Goal: Task Accomplishment & Management: Manage account settings

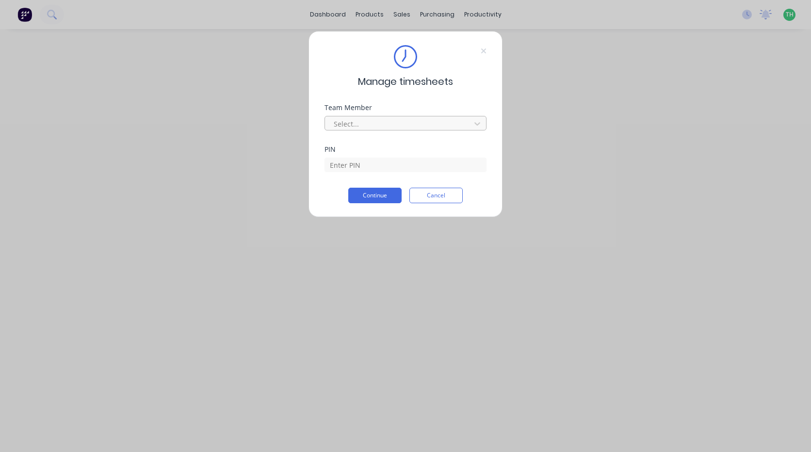
click at [375, 118] on div at bounding box center [399, 124] width 133 height 12
click at [404, 132] on div "Team Member Select..." at bounding box center [406, 125] width 162 height 42
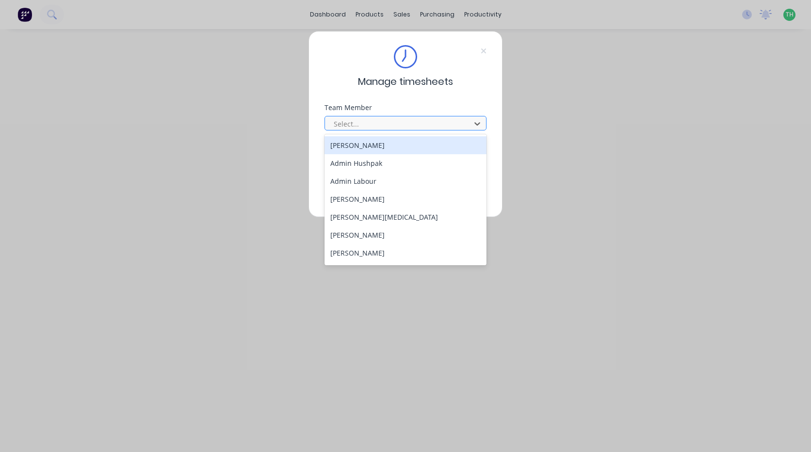
click at [407, 127] on div at bounding box center [399, 124] width 133 height 12
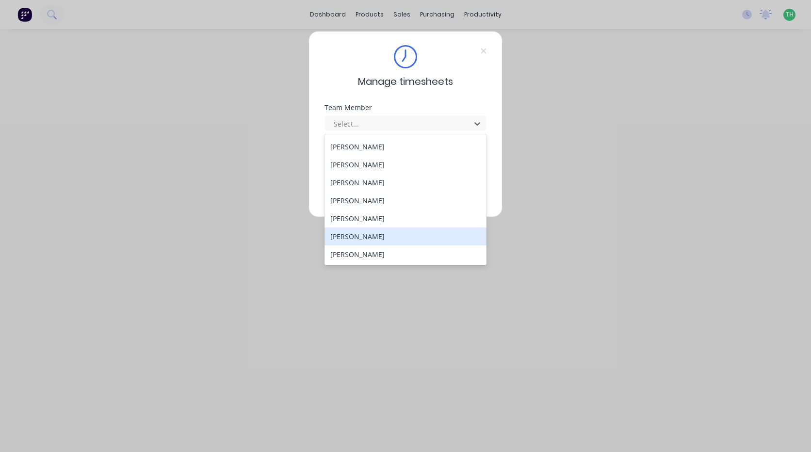
scroll to position [465, 0]
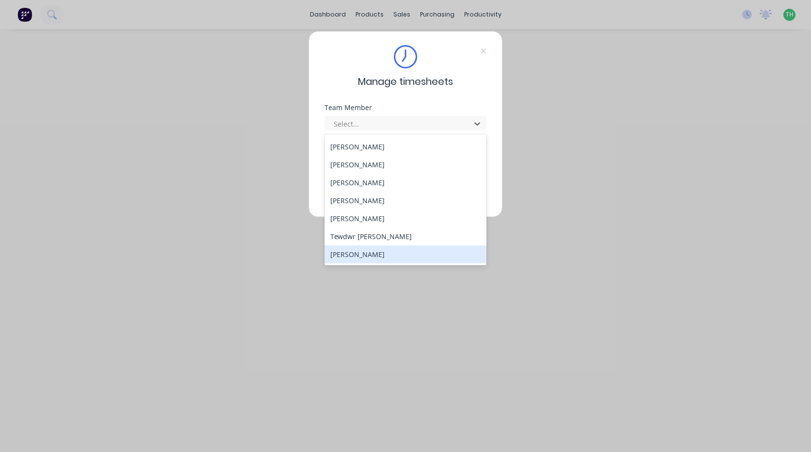
click at [384, 250] on div "[PERSON_NAME]" at bounding box center [406, 255] width 162 height 18
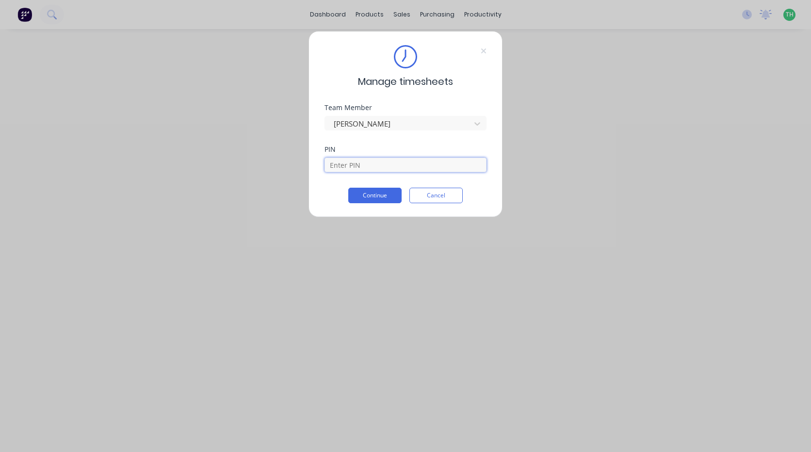
click at [399, 164] on input at bounding box center [406, 165] width 162 height 15
type input "9576"
click at [388, 198] on button "Continue" at bounding box center [374, 196] width 53 height 16
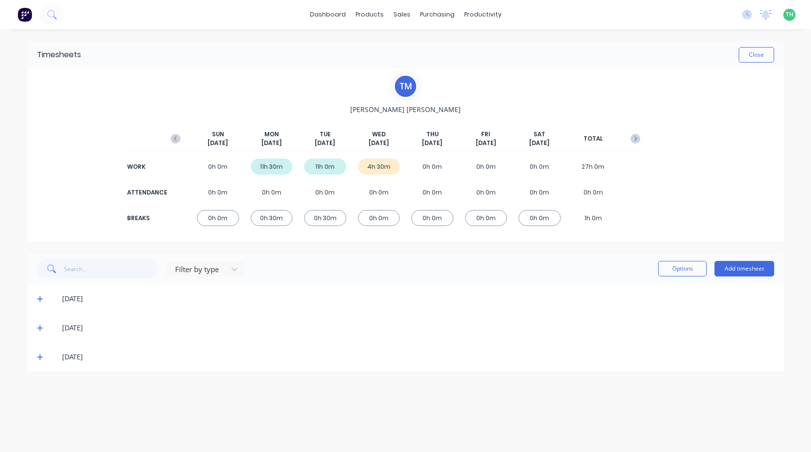
drag, startPoint x: 437, startPoint y: 275, endPoint x: 356, endPoint y: 270, distance: 81.7
click at [362, 268] on div "Filter by type Options Add timesheet" at bounding box center [406, 268] width 738 height 19
click at [39, 358] on icon at bounding box center [40, 358] width 6 height 6
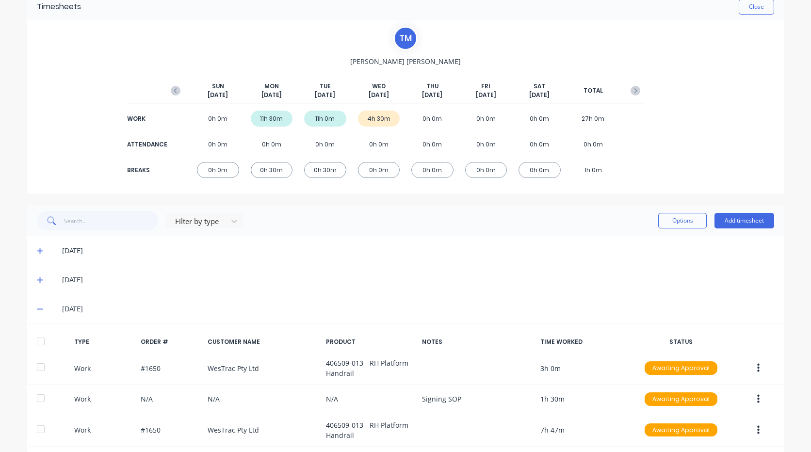
scroll to position [93, 0]
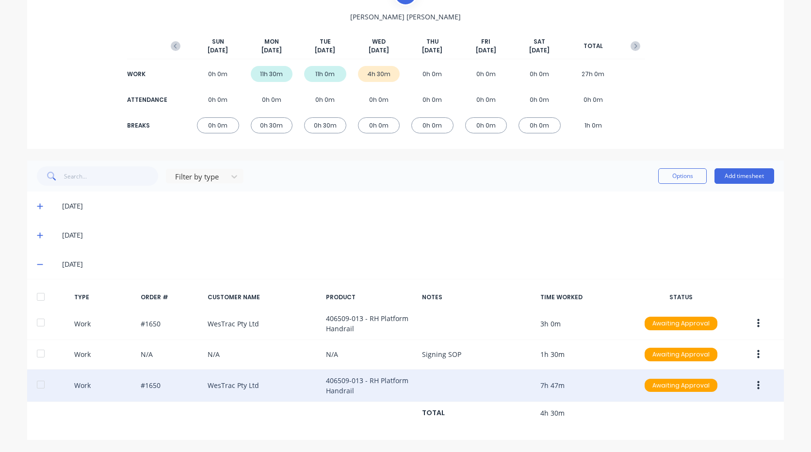
click at [758, 388] on icon "button" at bounding box center [759, 385] width 2 height 11
click at [736, 364] on div "Edit" at bounding box center [724, 369] width 75 height 14
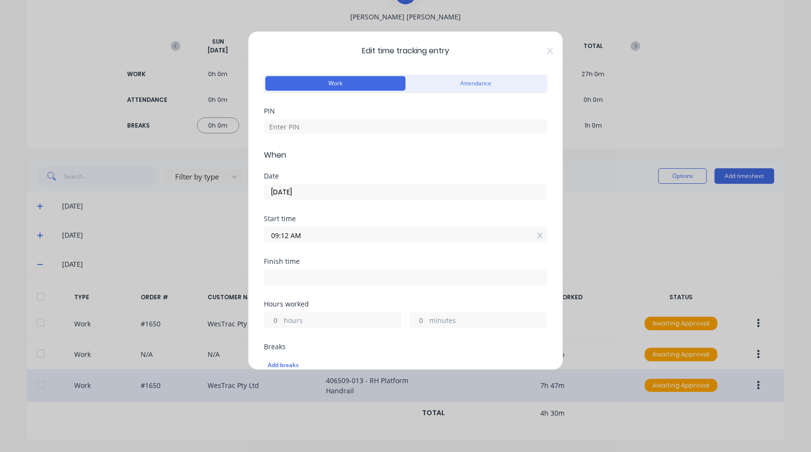
click at [336, 231] on input "09:12 AM" at bounding box center [405, 235] width 282 height 15
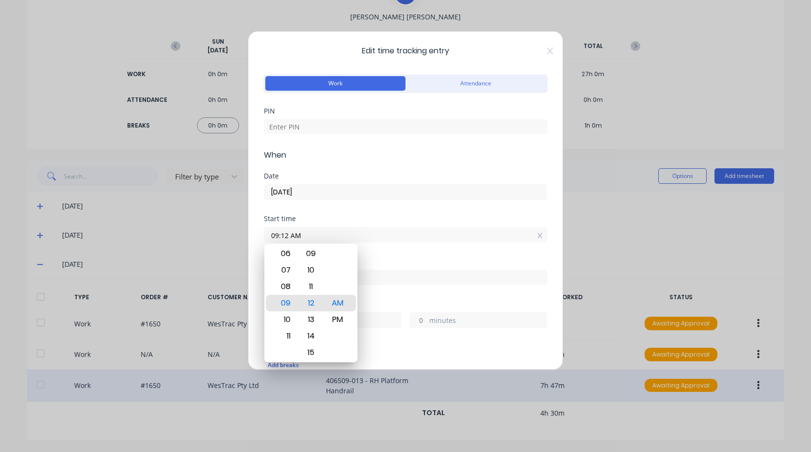
click at [625, 275] on div "Edit time tracking entry Work Attendance PIN When Date [DATE] Start time 09:12 …" at bounding box center [405, 226] width 811 height 452
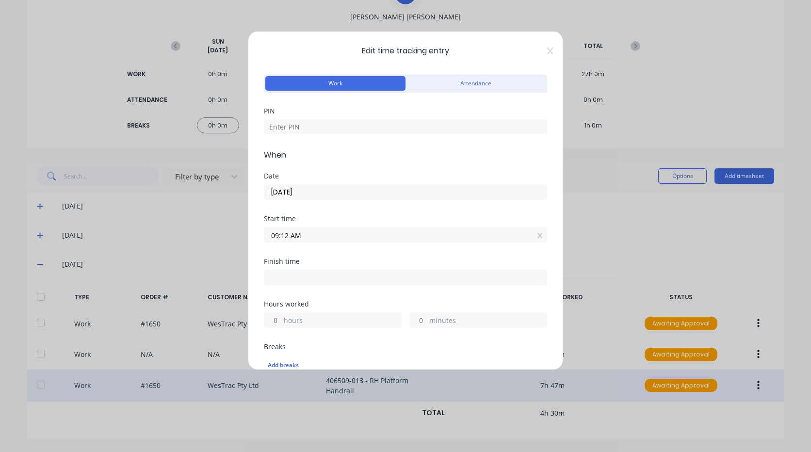
click at [615, 264] on div "Edit time tracking entry Work Attendance PIN When Date [DATE] Start time 09:12 …" at bounding box center [405, 226] width 811 height 452
drag, startPoint x: 334, startPoint y: 226, endPoint x: 334, endPoint y: 231, distance: 5.3
click at [334, 227] on div "09:12 AM" at bounding box center [405, 234] width 283 height 18
click at [334, 232] on input "09:12 AM" at bounding box center [405, 235] width 282 height 15
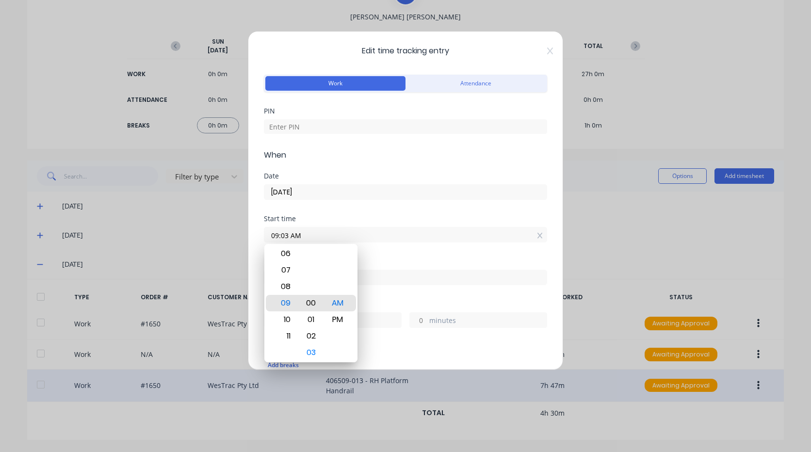
type input "09:00 AM"
click at [333, 302] on div "AM" at bounding box center [338, 303] width 24 height 17
click at [434, 244] on div "Start time 09:00 AM" at bounding box center [405, 236] width 283 height 43
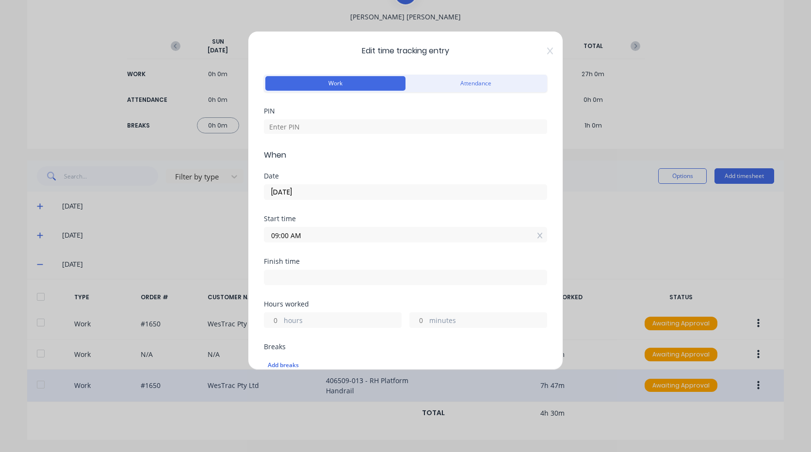
click at [354, 277] on input at bounding box center [405, 277] width 282 height 15
type input "04:59 PM"
type input "7"
type input "59"
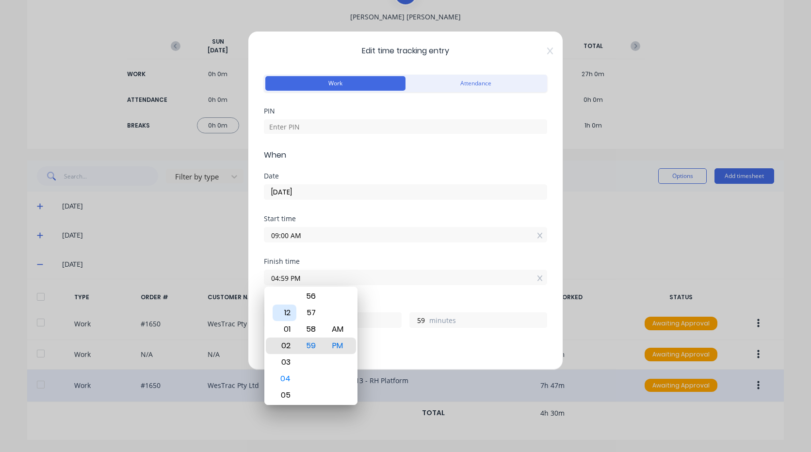
type input "02:59 PM"
type input "5"
type input "12:59 PM"
type input "3"
type input "01:59 PM"
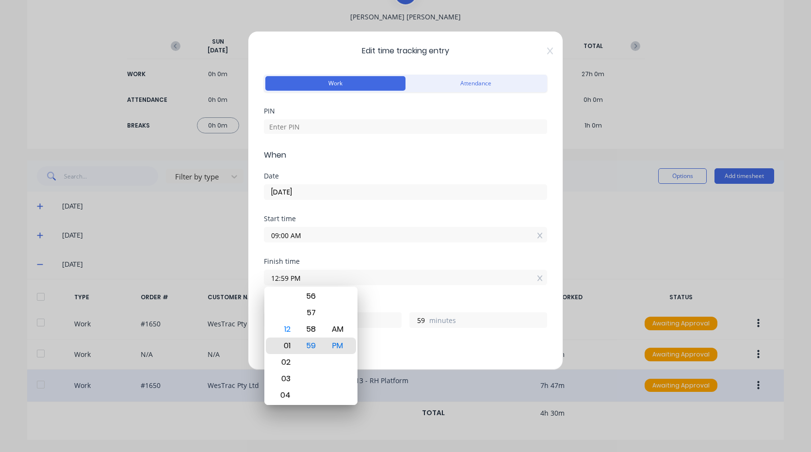
type input "4"
type input "12:59 PM"
type input "3"
type input "12:51 PM"
type input "51"
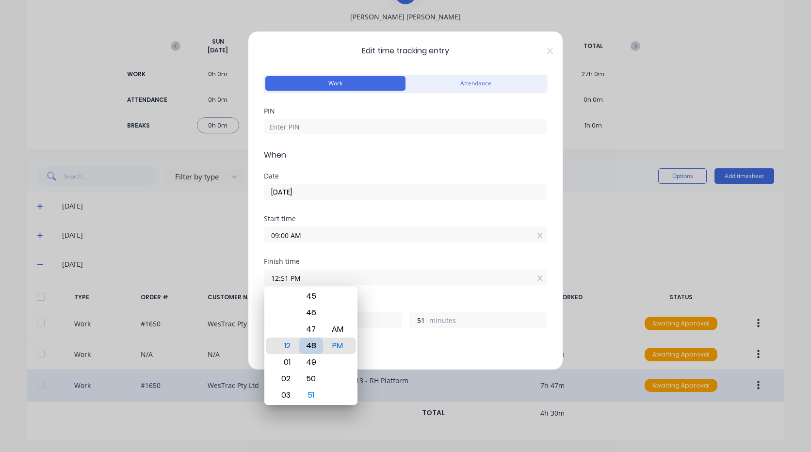
type input "12:47 PM"
type input "47"
type input "12:41 PM"
type input "41"
type input "12:37 PM"
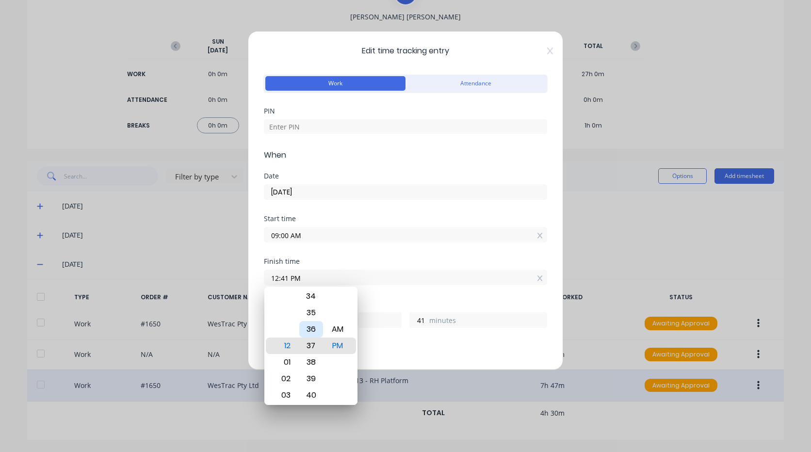
type input "37"
type input "12:31 PM"
type input "31"
type input "12:30 PM"
type input "30"
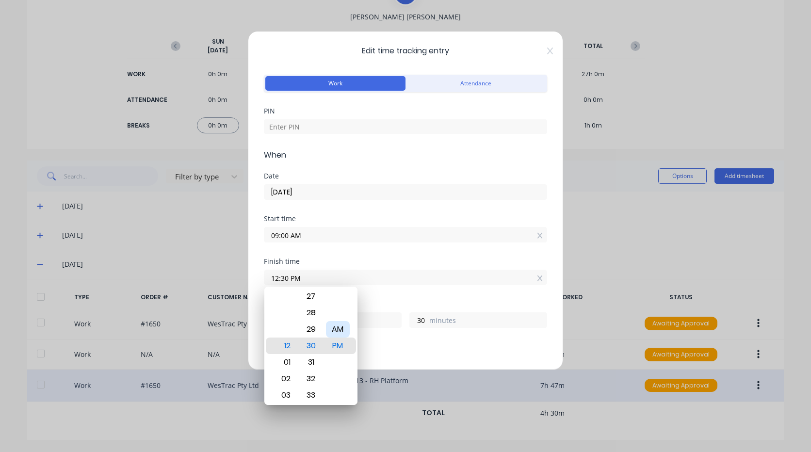
click at [340, 325] on div "AM" at bounding box center [338, 329] width 24 height 17
type input "12:30 AM"
type input "15"
click at [413, 340] on div "Hours worked 15 hours 30 minutes" at bounding box center [405, 322] width 283 height 43
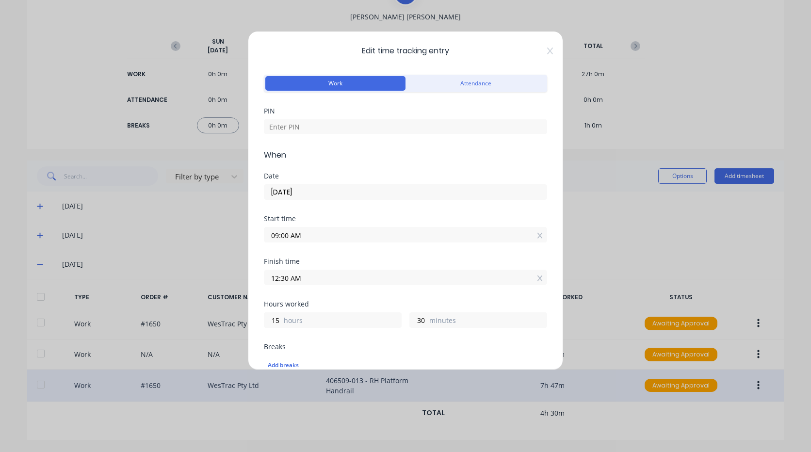
click at [329, 318] on label "hours" at bounding box center [342, 321] width 117 height 12
click at [281, 318] on input "15" at bounding box center [272, 320] width 17 height 15
click at [338, 273] on input "12:30 AM" at bounding box center [405, 277] width 282 height 15
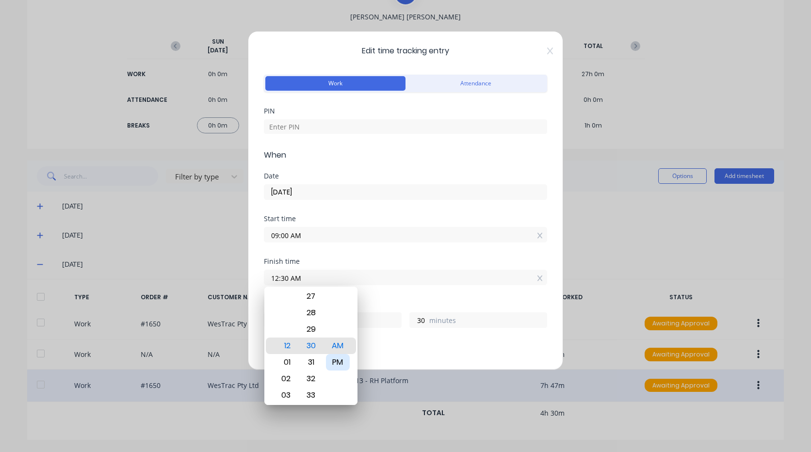
drag, startPoint x: 342, startPoint y: 358, endPoint x: 372, endPoint y: 346, distance: 32.0
click at [342, 358] on div "PM" at bounding box center [338, 362] width 24 height 17
type input "12:30 PM"
type input "3"
click at [421, 332] on div "Hours worked 3 hours 30 minutes" at bounding box center [405, 322] width 283 height 43
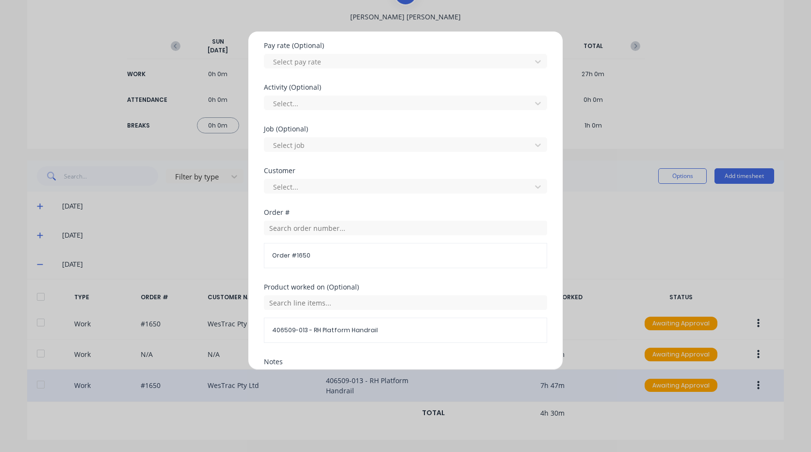
scroll to position [218, 0]
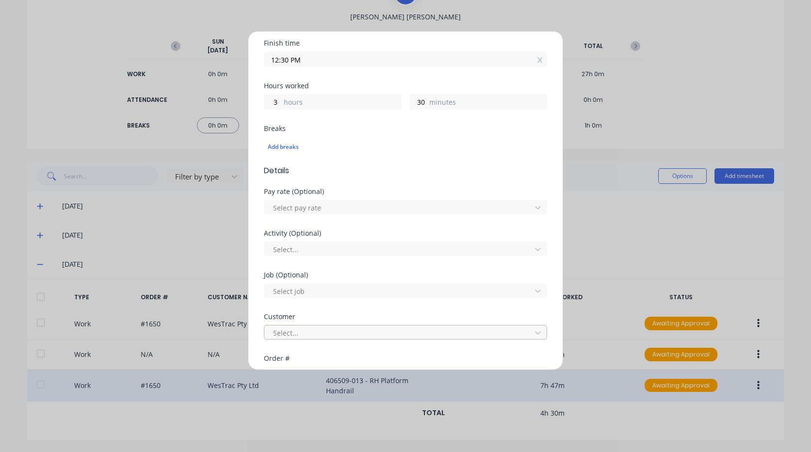
click at [339, 326] on div "Select..." at bounding box center [399, 333] width 260 height 15
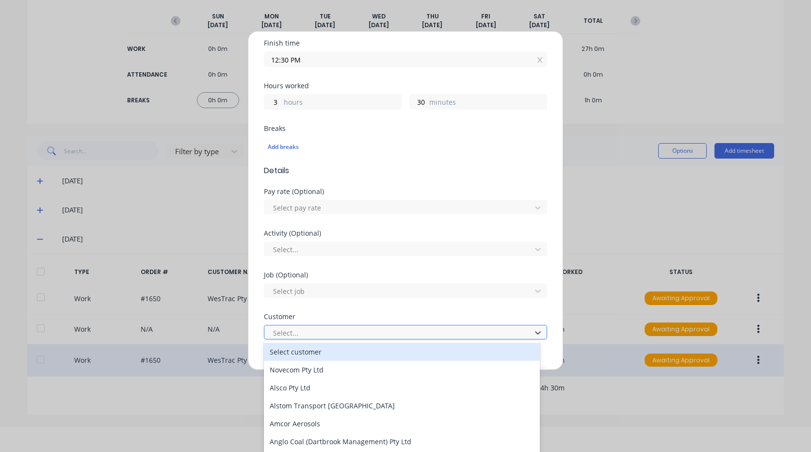
scroll to position [26, 0]
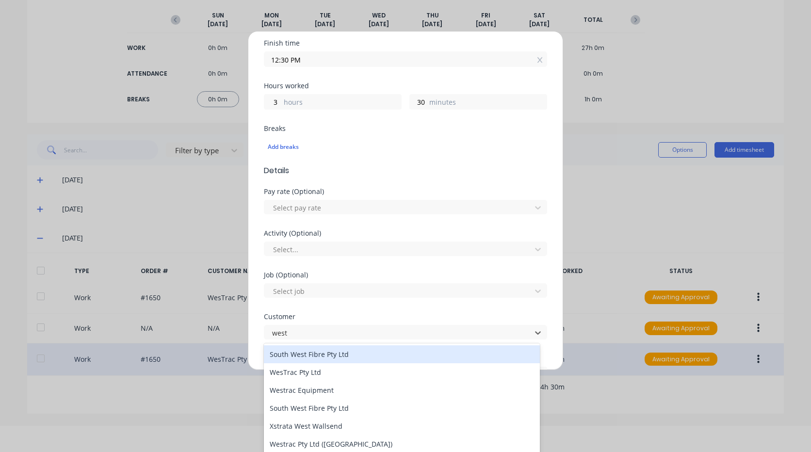
type input "westr"
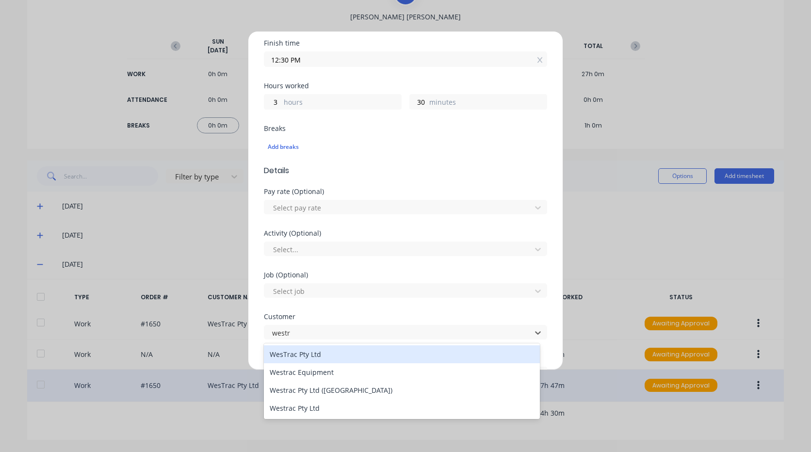
click at [340, 350] on div "WesTrac Pty Ltd" at bounding box center [402, 355] width 276 height 18
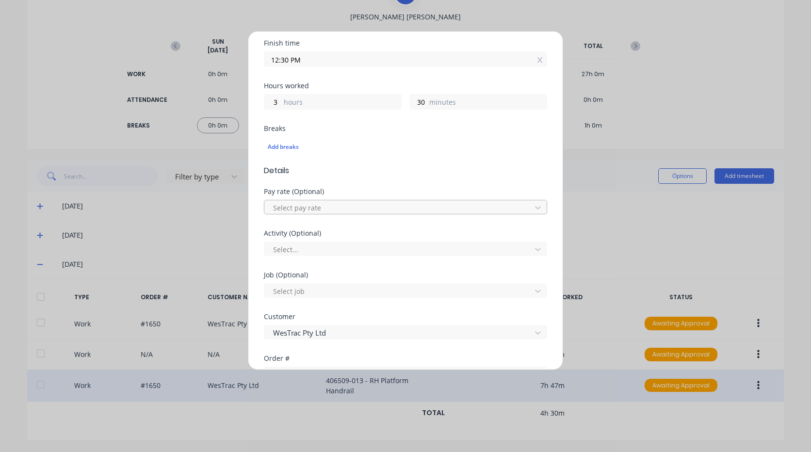
click at [361, 206] on div at bounding box center [399, 208] width 254 height 12
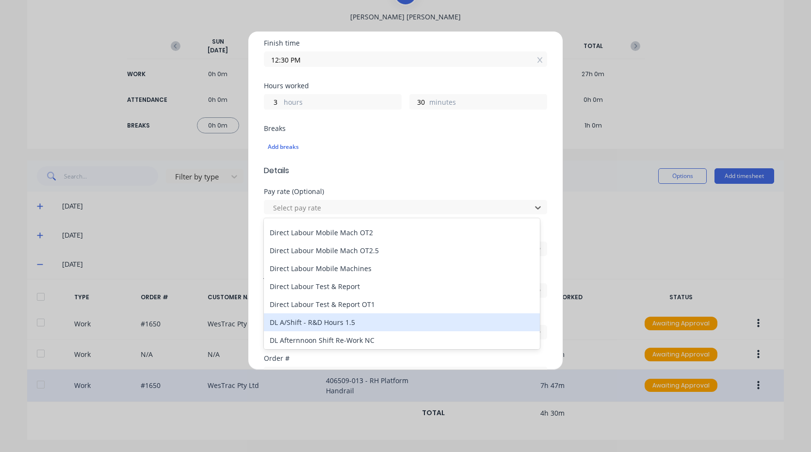
scroll to position [675, 0]
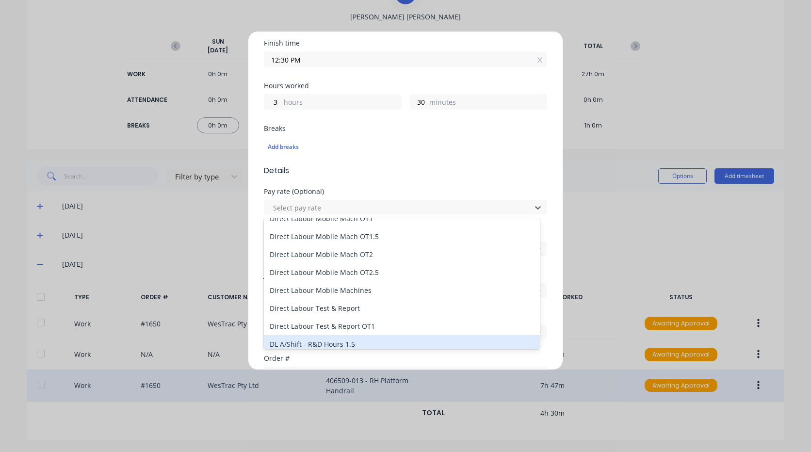
click at [348, 289] on div "Direct Labour Mobile Machines" at bounding box center [402, 290] width 276 height 18
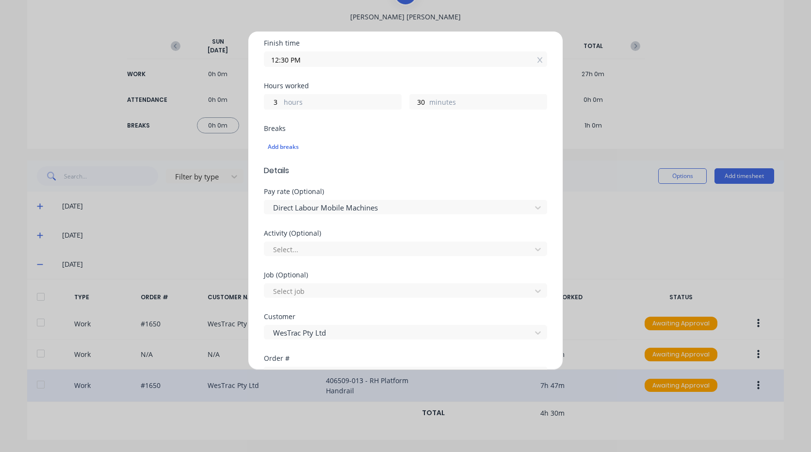
click at [348, 289] on div at bounding box center [399, 291] width 254 height 12
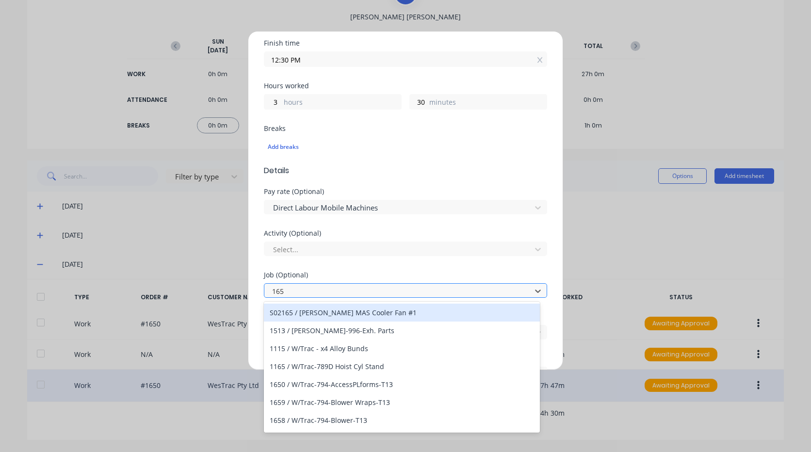
type input "1650"
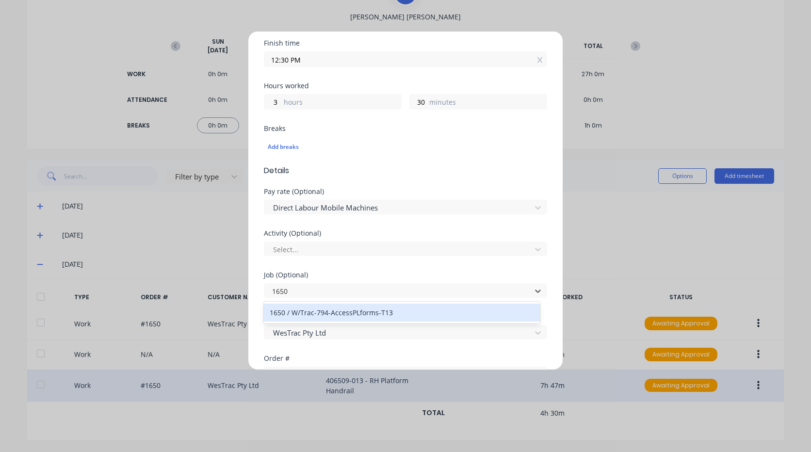
click at [354, 314] on div "1650 / W/Trac-794-AccessPLforms-T13" at bounding box center [402, 313] width 276 height 18
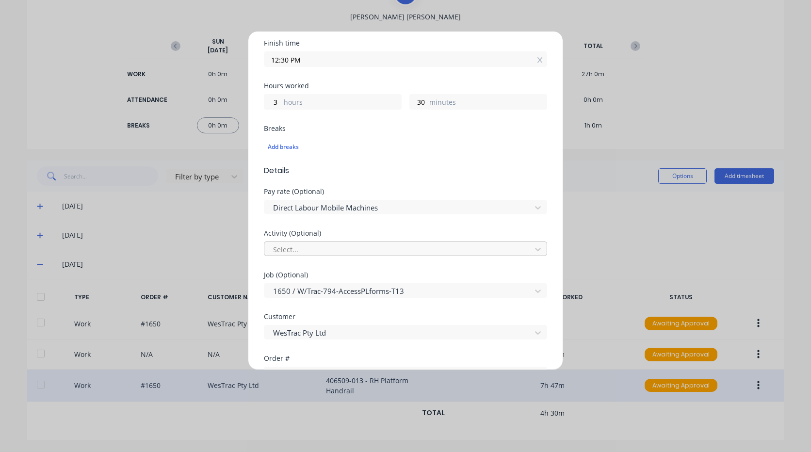
click at [359, 255] on div at bounding box center [399, 250] width 254 height 12
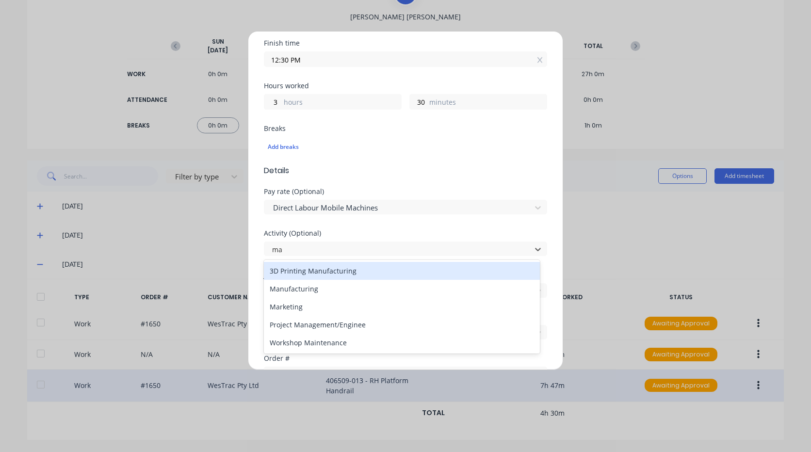
type input "man"
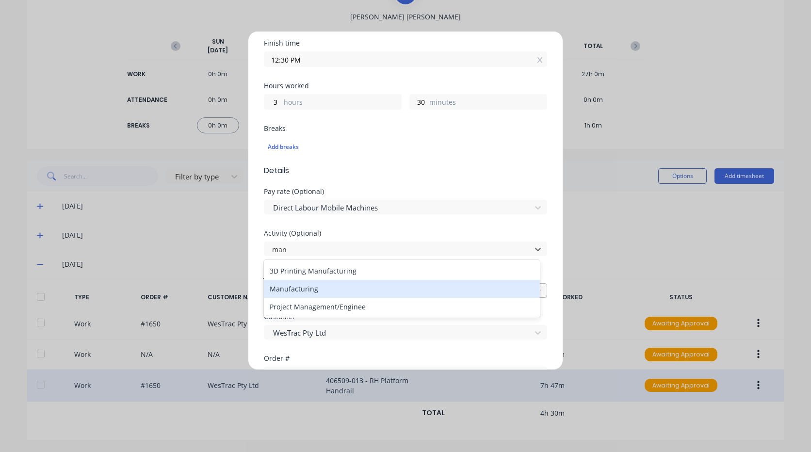
click at [339, 291] on div "Manufacturing" at bounding box center [402, 289] width 276 height 18
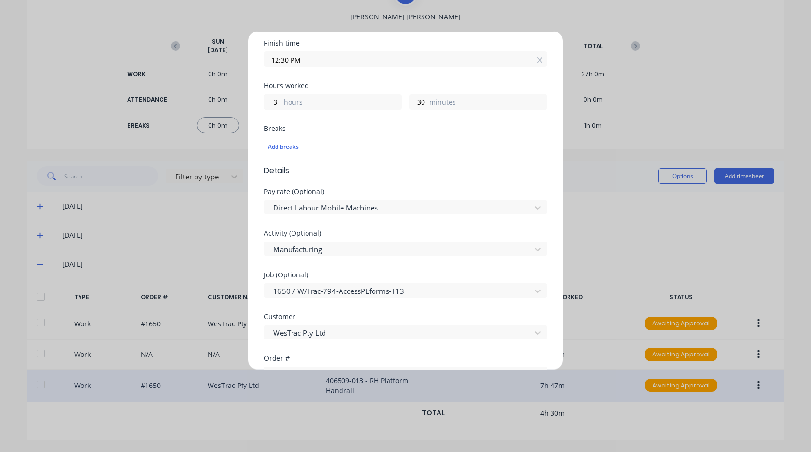
scroll to position [413, 0]
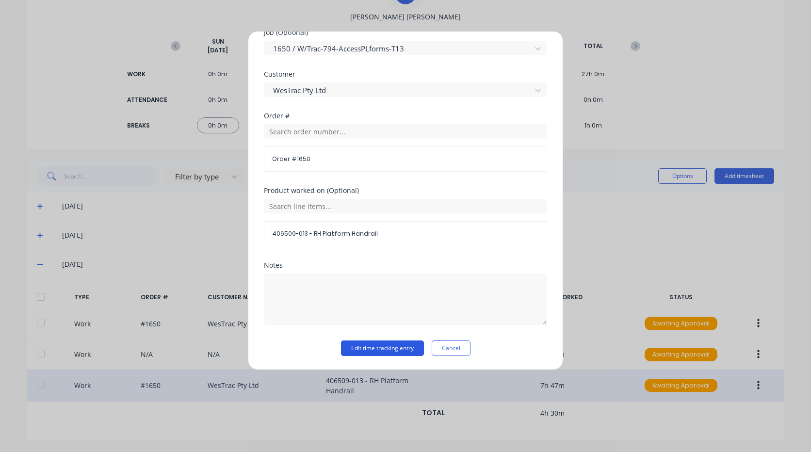
click at [394, 350] on button "Edit time tracking entry" at bounding box center [382, 349] width 83 height 16
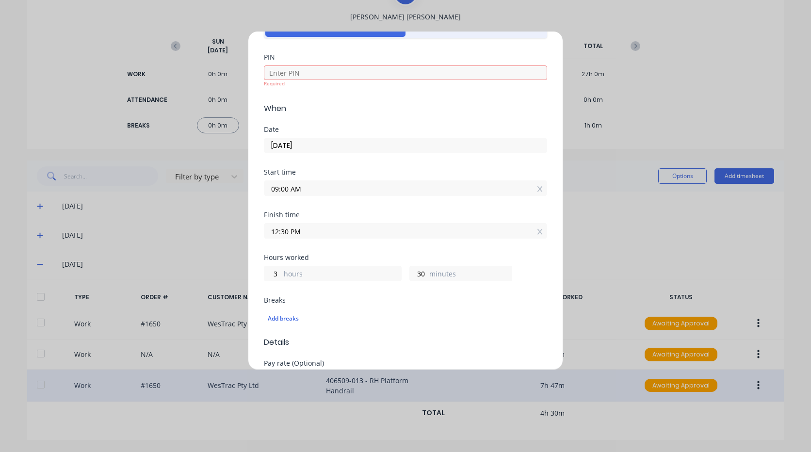
scroll to position [0, 0]
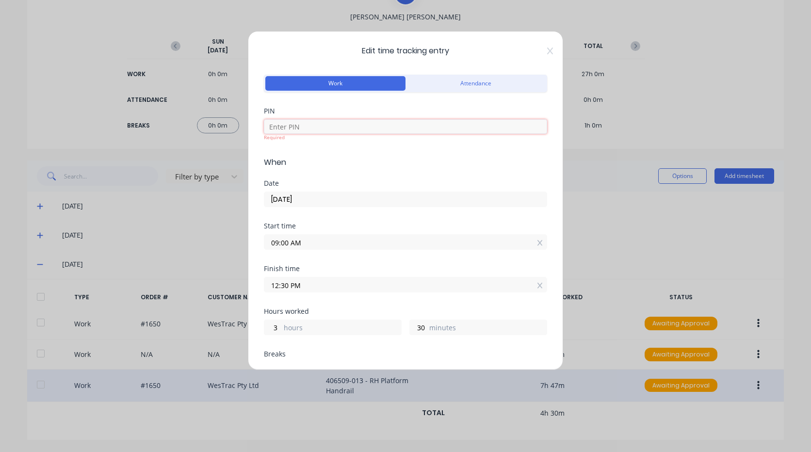
click at [361, 119] on input at bounding box center [405, 126] width 283 height 15
click at [361, 122] on input at bounding box center [405, 126] width 283 height 15
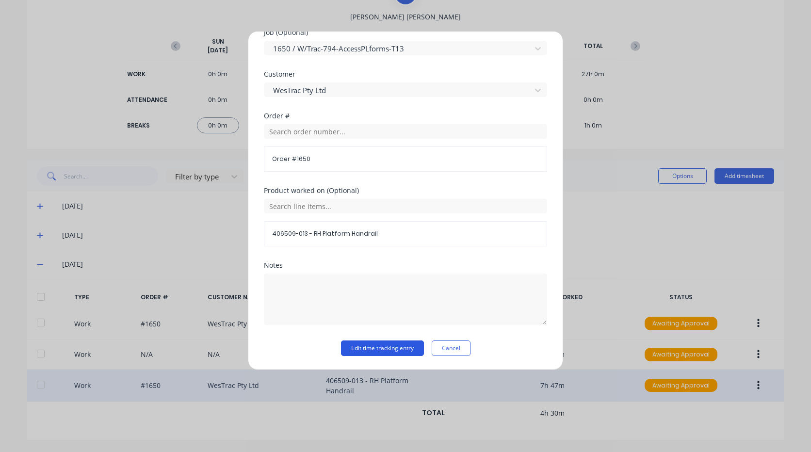
type input "9576"
click at [388, 350] on button "Edit time tracking entry" at bounding box center [382, 349] width 83 height 16
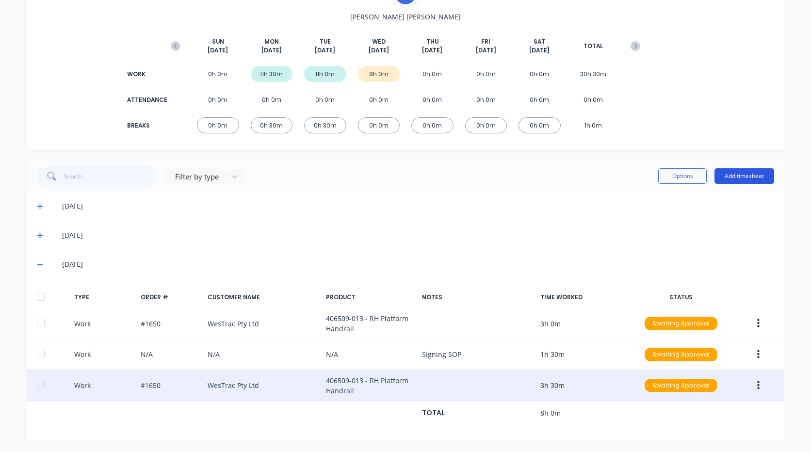
click at [739, 179] on button "Add timesheet" at bounding box center [745, 176] width 60 height 16
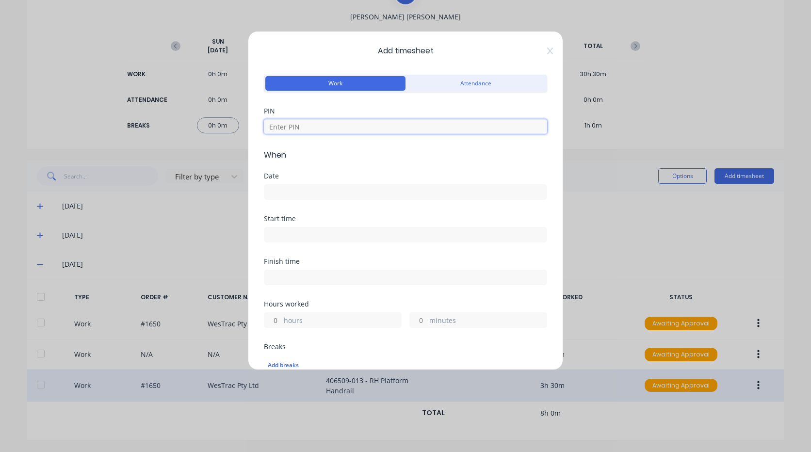
click at [328, 125] on input at bounding box center [405, 126] width 283 height 15
click at [653, 213] on div "Add timesheet Work Attendance PIN When Date Start time Finish time Hours worked…" at bounding box center [405, 226] width 811 height 452
click at [540, 47] on span "Add timesheet" at bounding box center [405, 51] width 283 height 12
click at [547, 48] on icon at bounding box center [550, 51] width 6 height 7
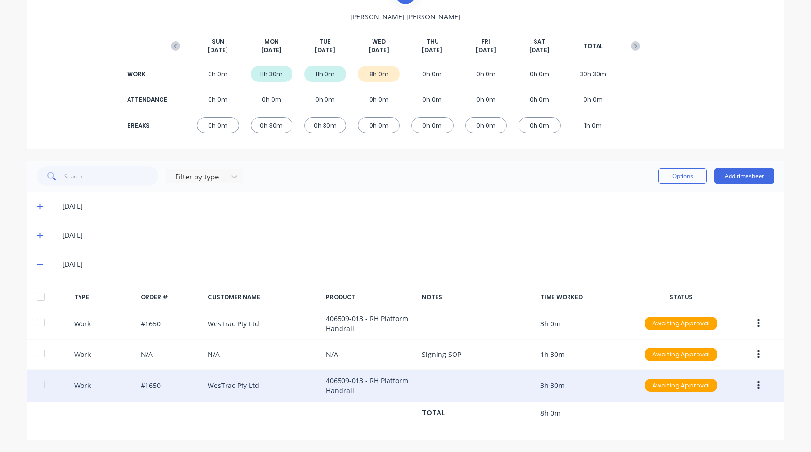
click at [757, 383] on button "button" at bounding box center [758, 385] width 23 height 17
click at [732, 390] on div "Duplicate" at bounding box center [724, 388] width 75 height 14
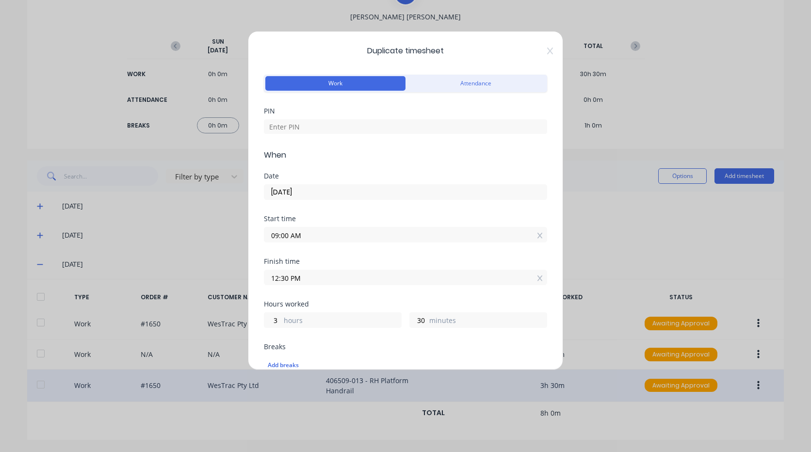
click at [412, 118] on div at bounding box center [405, 125] width 283 height 17
click at [411, 119] on div at bounding box center [405, 125] width 283 height 17
click at [410, 123] on input at bounding box center [405, 126] width 283 height 15
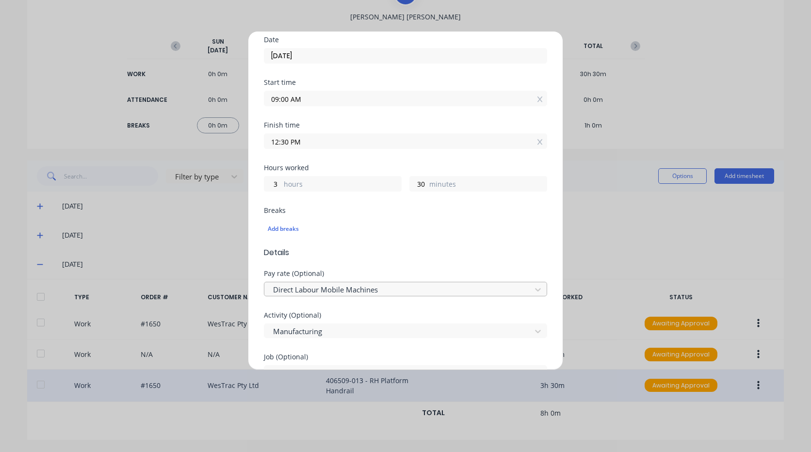
scroll to position [49, 0]
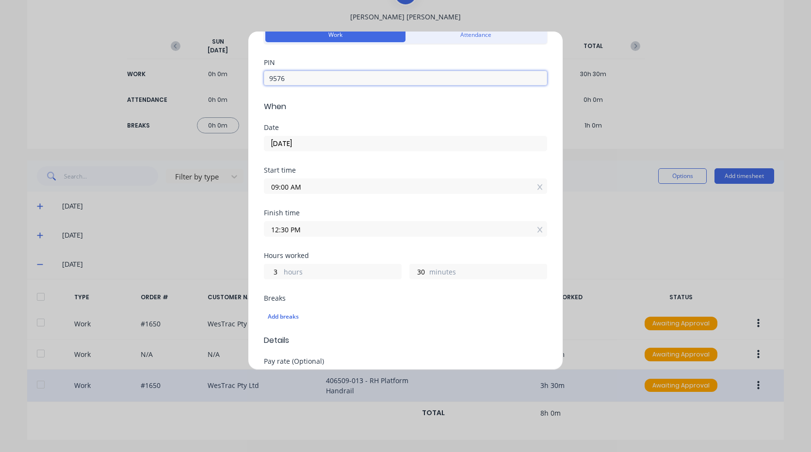
type input "9576"
click at [338, 236] on label "12:30 PM" at bounding box center [405, 229] width 283 height 16
click at [338, 236] on input "12:30 PM" at bounding box center [405, 229] width 282 height 15
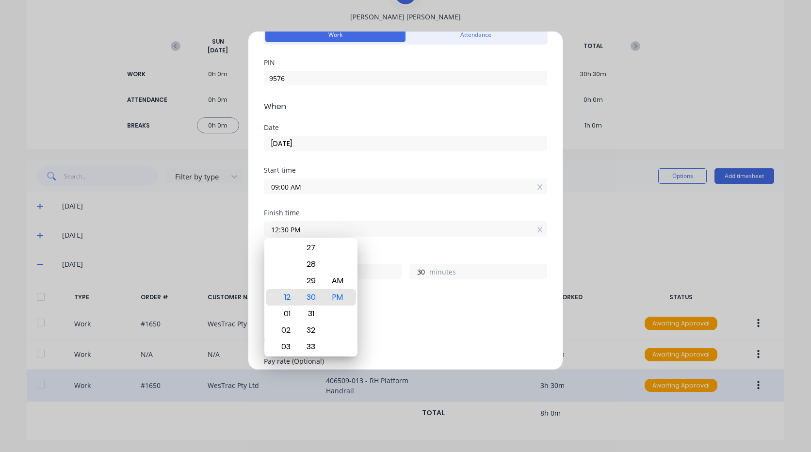
click at [333, 188] on input "09:00 AM" at bounding box center [405, 186] width 282 height 15
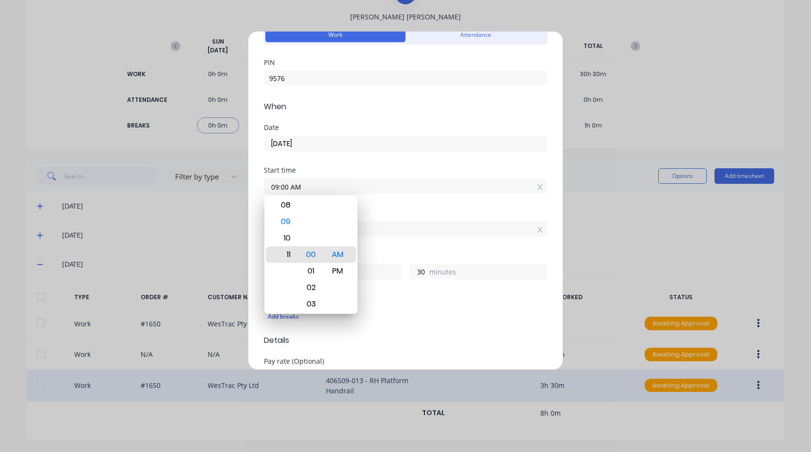
type input "11:00 AM"
type input "1"
type input "06:00 AM"
type input "6"
type input "01:00 AM"
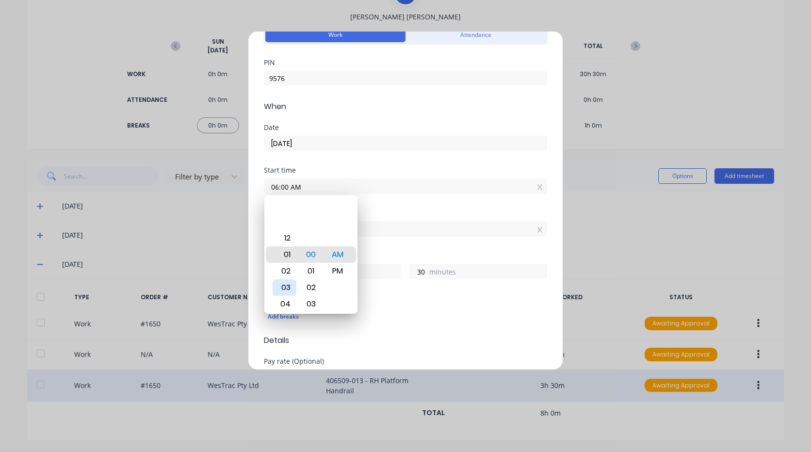
type input "11"
type input "12:00 AM"
type input "12"
click at [331, 265] on div "PM" at bounding box center [338, 271] width 24 height 17
type input "12:00 PM"
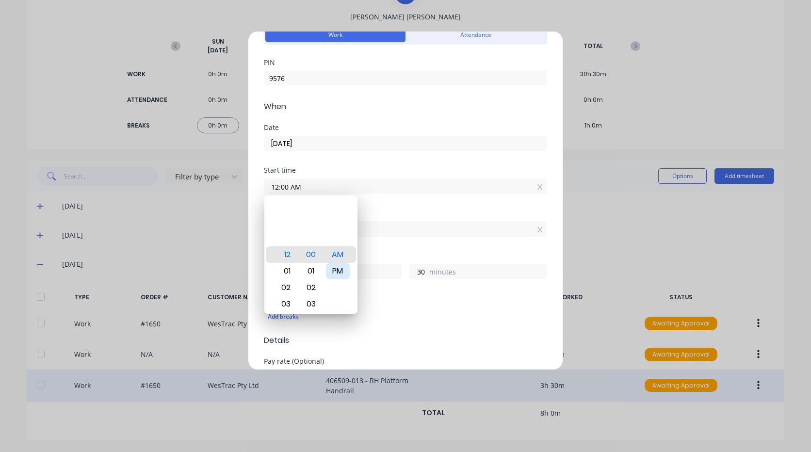
type input "0"
type input "12:04 PM"
type input "26"
type input "12:25 PM"
type input "5"
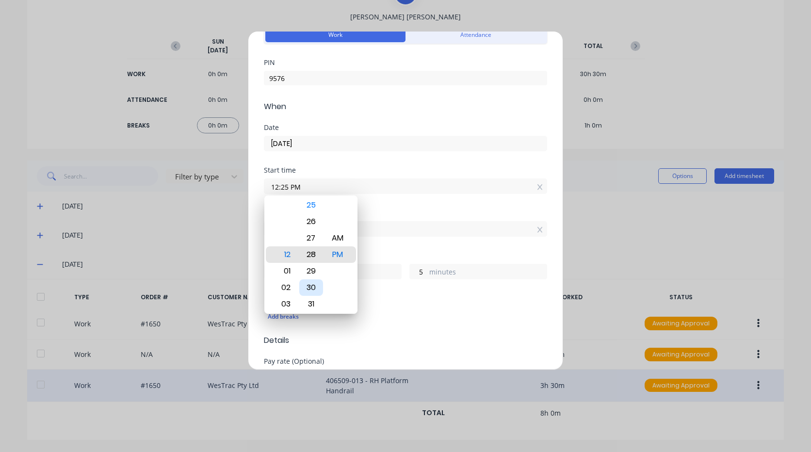
type input "12:28 PM"
type input "2"
click at [312, 281] on div "30" at bounding box center [311, 288] width 24 height 17
type input "12:30 PM"
type input "0"
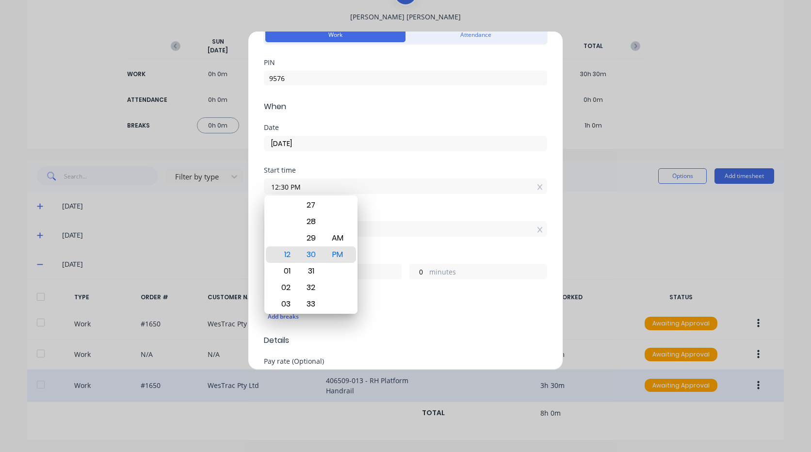
click at [430, 223] on label "12:30 PM" at bounding box center [405, 229] width 283 height 16
click at [430, 223] on input "12:30 PM" at bounding box center [405, 229] width 282 height 15
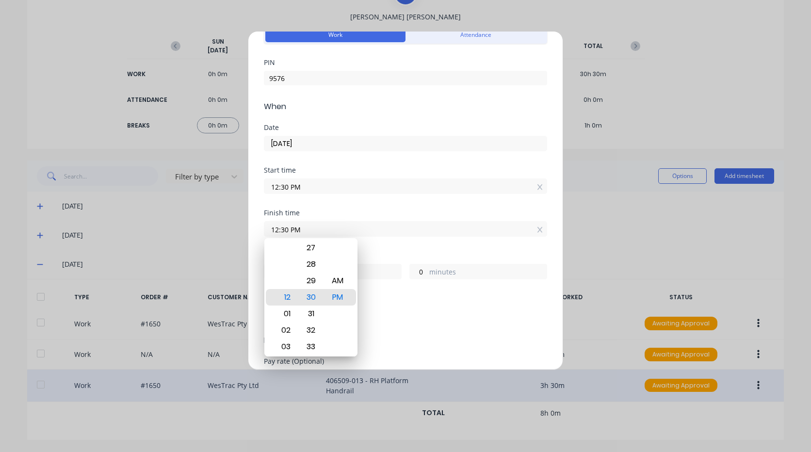
click at [399, 234] on input "12:30 PM" at bounding box center [405, 229] width 282 height 15
type input "05:30 PM"
type input "5"
click at [293, 265] on div "03" at bounding box center [285, 264] width 24 height 17
type input "03:30 PM"
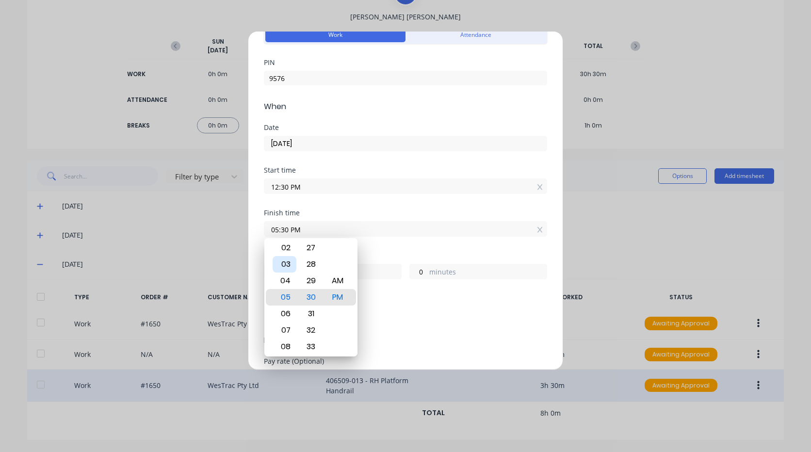
type input "3"
click at [401, 305] on div "Add breaks" at bounding box center [405, 315] width 283 height 23
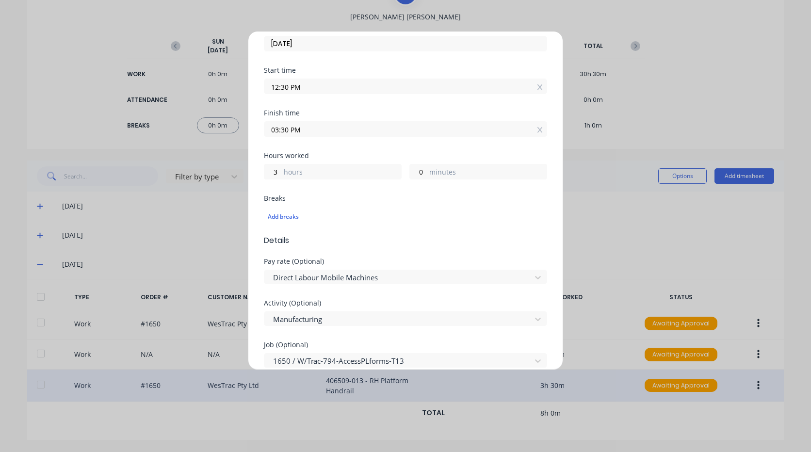
scroll to position [146, 0]
click at [296, 220] on div "Add breaks" at bounding box center [406, 220] width 276 height 13
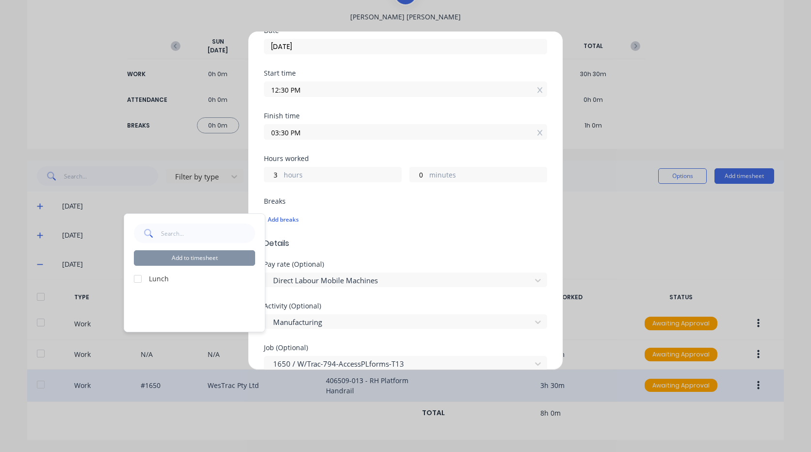
click at [147, 275] on div at bounding box center [137, 278] width 19 height 19
click at [183, 253] on button "Add to timesheet" at bounding box center [194, 258] width 121 height 16
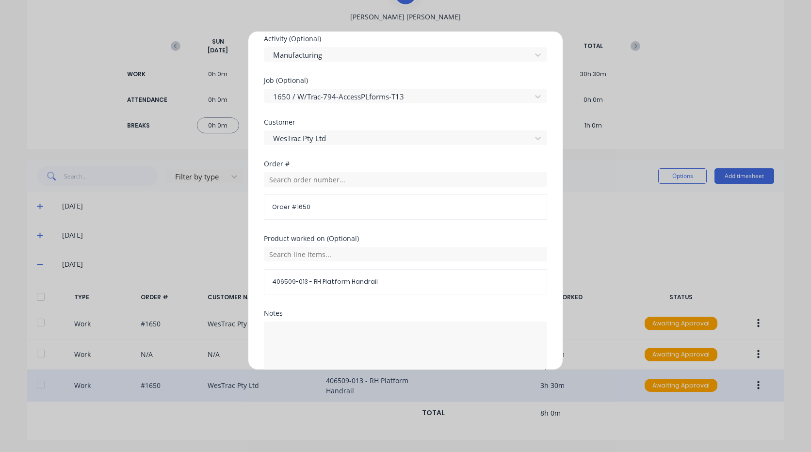
scroll to position [233, 0]
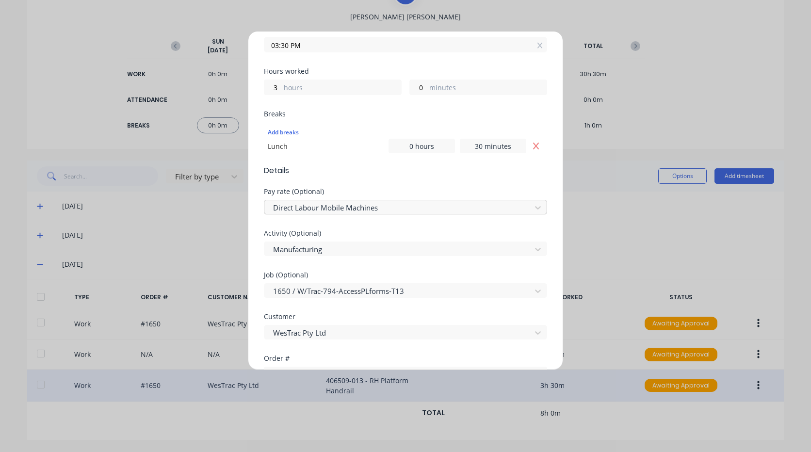
click at [365, 207] on div at bounding box center [399, 208] width 254 height 12
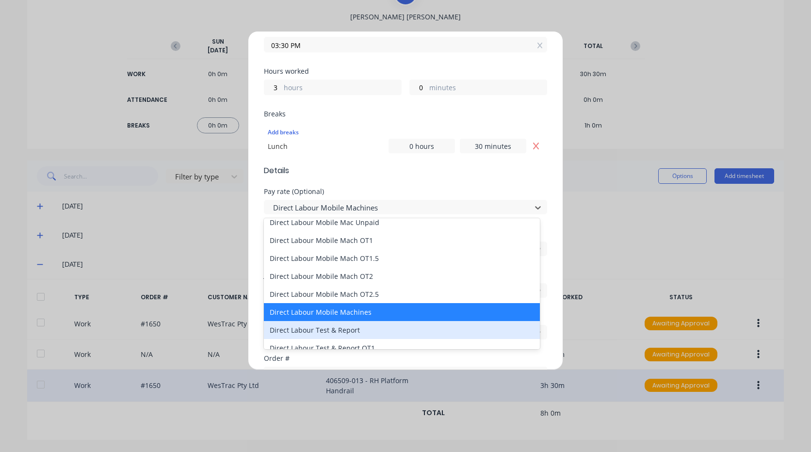
scroll to position [631, 0]
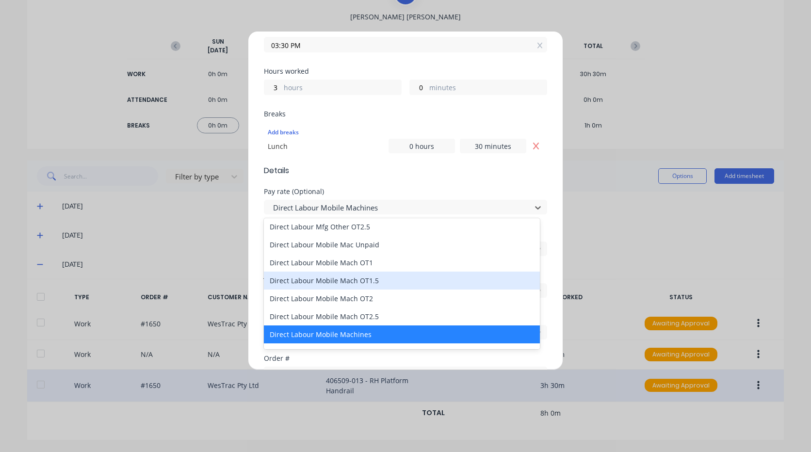
click at [368, 281] on div "Direct Labour Mobile Mach OT1.5" at bounding box center [402, 281] width 276 height 18
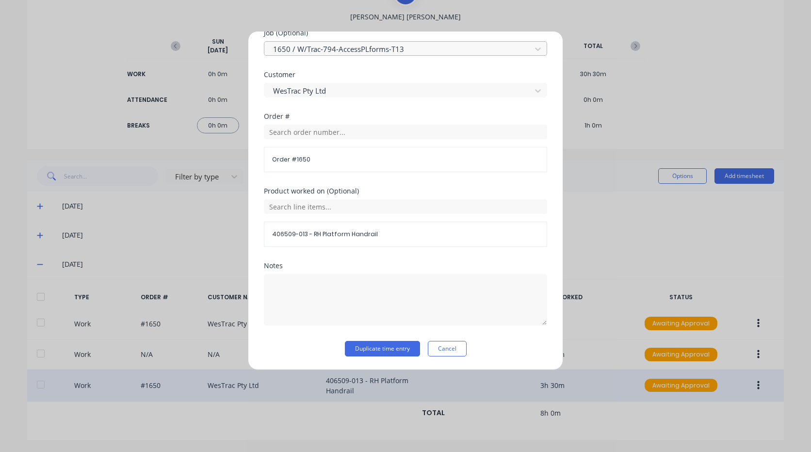
scroll to position [476, 0]
click at [377, 340] on div "Notes" at bounding box center [405, 301] width 283 height 79
click at [378, 344] on button "Duplicate time entry" at bounding box center [382, 349] width 75 height 16
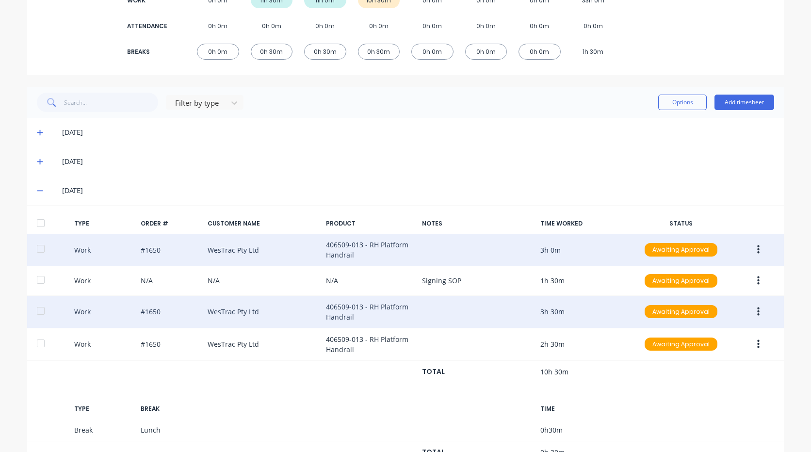
scroll to position [206, 0]
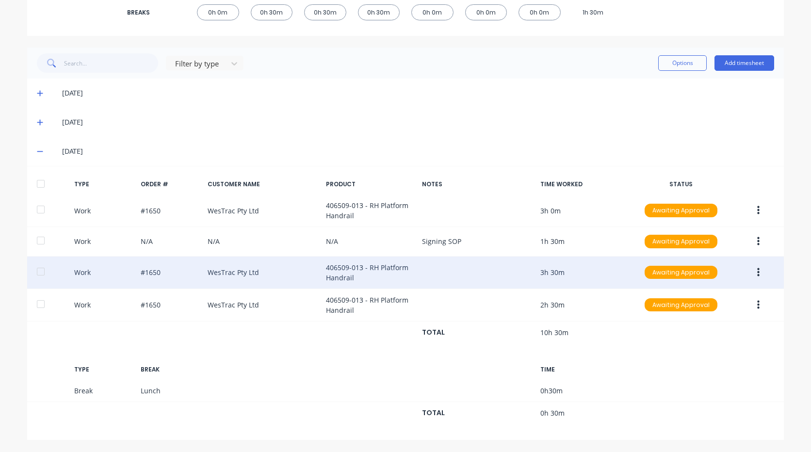
click at [758, 272] on icon "button" at bounding box center [759, 272] width 2 height 11
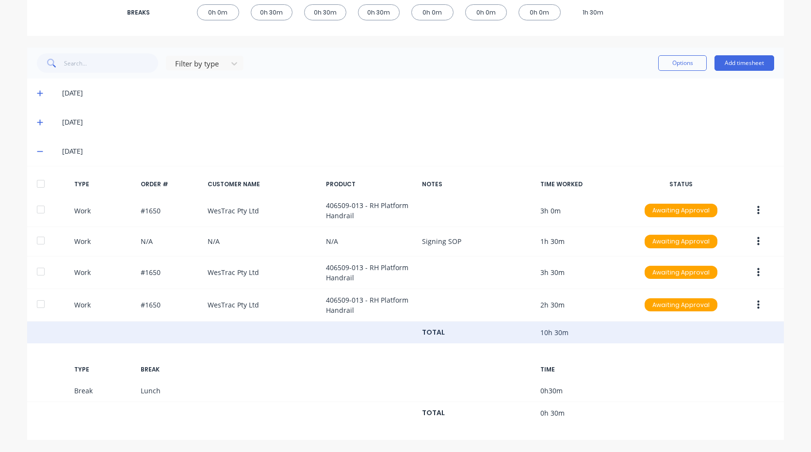
click at [663, 330] on div "TOTAL 10h 30m" at bounding box center [405, 333] width 757 height 22
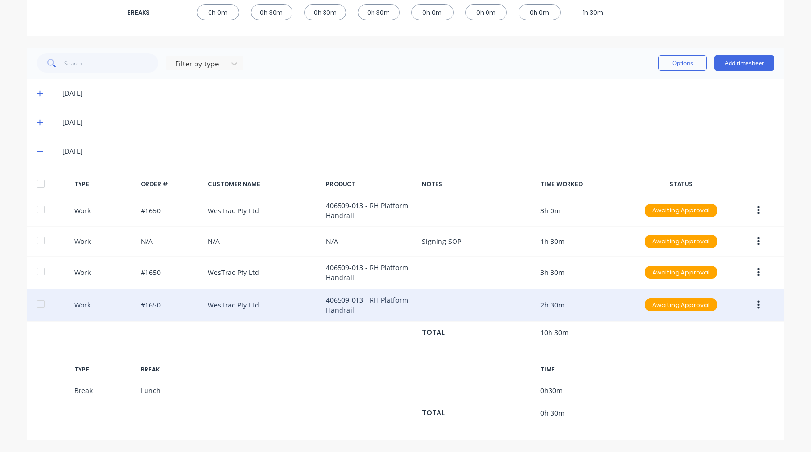
click at [758, 303] on icon "button" at bounding box center [759, 304] width 2 height 9
click at [739, 282] on div "Edit" at bounding box center [724, 288] width 75 height 14
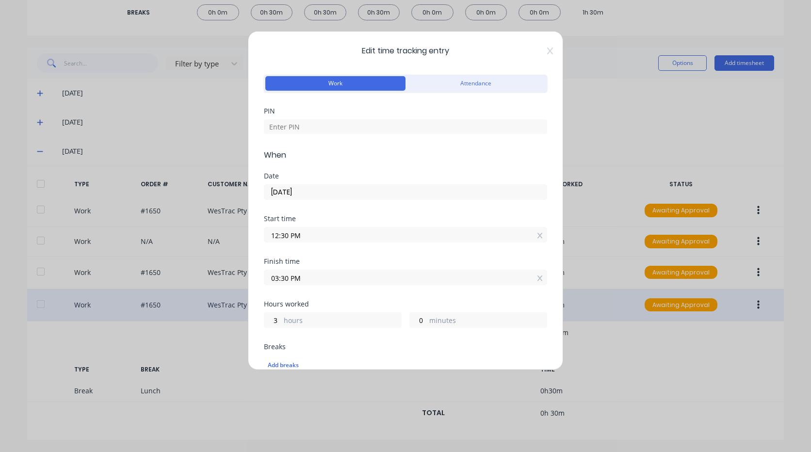
click at [319, 229] on input "12:30 PM" at bounding box center [405, 235] width 282 height 15
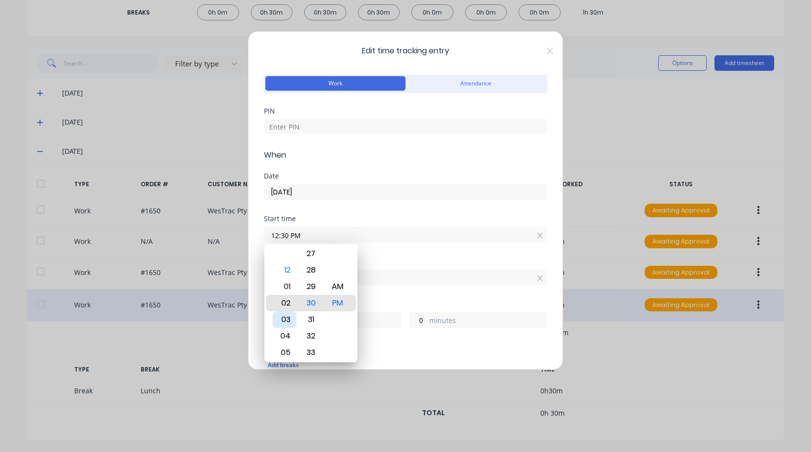
type input "02:30 PM"
type input "1"
type input "03:30 PM"
type input "0"
click at [402, 294] on div "Finish time 03:30 PM" at bounding box center [405, 279] width 283 height 43
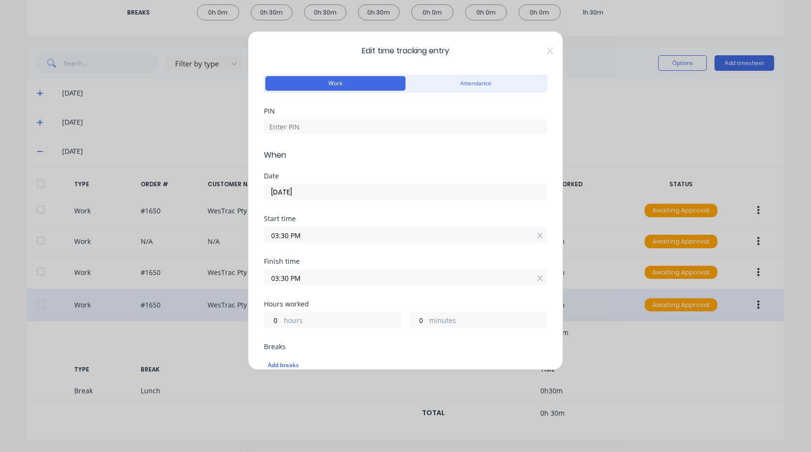
click at [380, 279] on input "03:30 PM" at bounding box center [405, 277] width 282 height 15
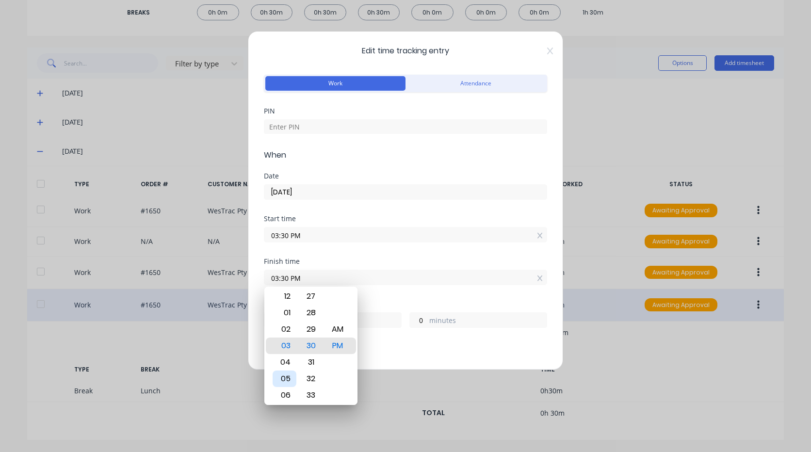
click at [287, 375] on div "05" at bounding box center [285, 379] width 24 height 17
type input "05:30 PM"
type input "2"
type input "05:26 PM"
type input "1"
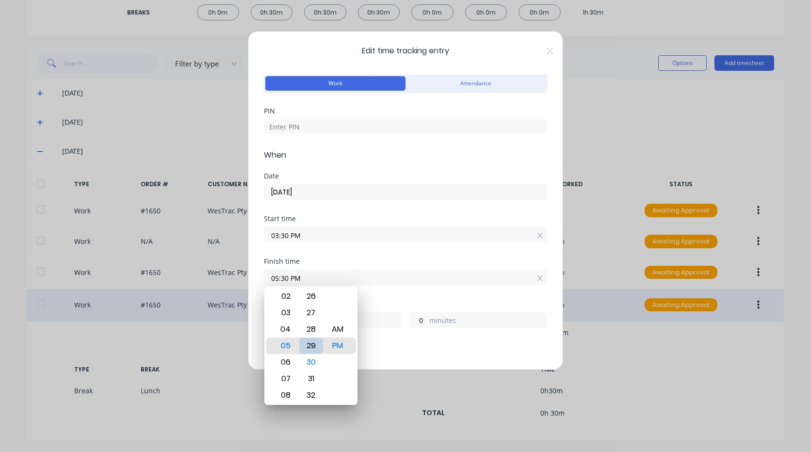
type input "56"
type input "05:21 PM"
type input "51"
type input "05:17 PM"
type input "47"
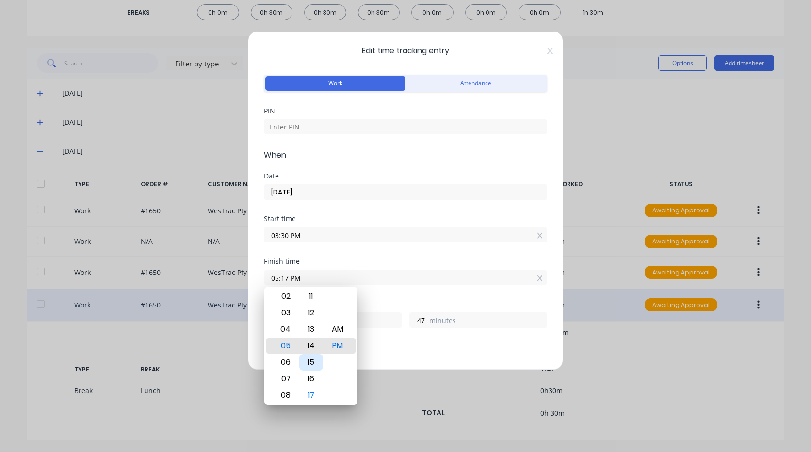
type input "05:12 PM"
type input "42"
type input "05:07 PM"
type input "37"
type input "05:02 PM"
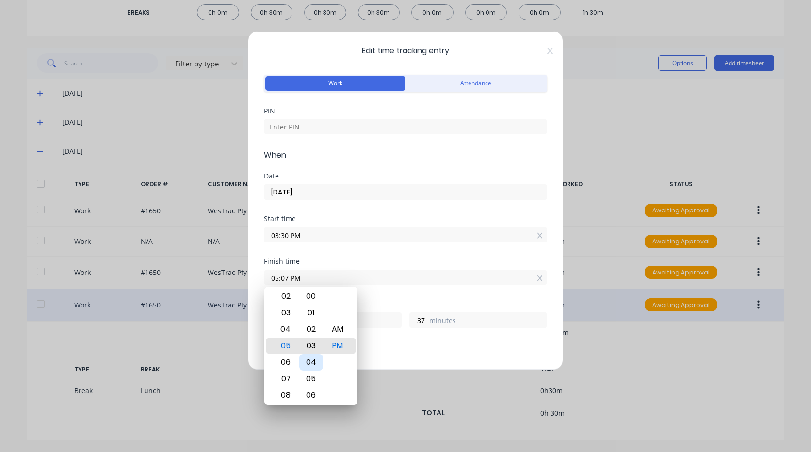
type input "32"
type input "05:00 PM"
type input "30"
click at [401, 295] on div "Finish time 05:00 PM" at bounding box center [405, 279] width 283 height 43
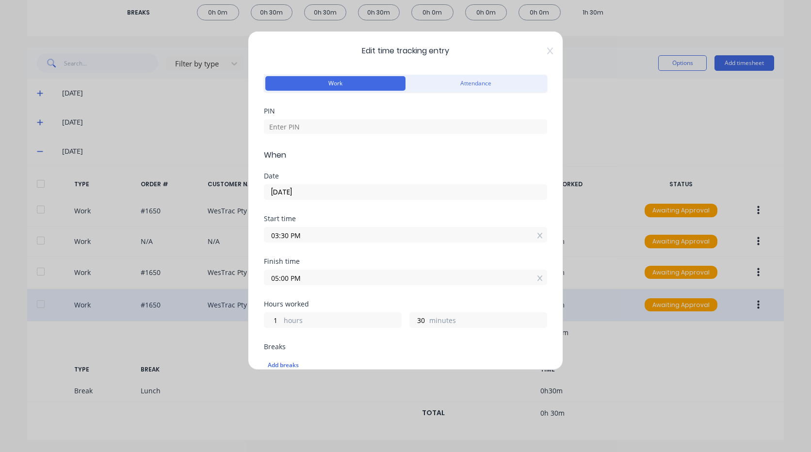
click at [346, 239] on input "03:30 PM" at bounding box center [405, 235] width 282 height 15
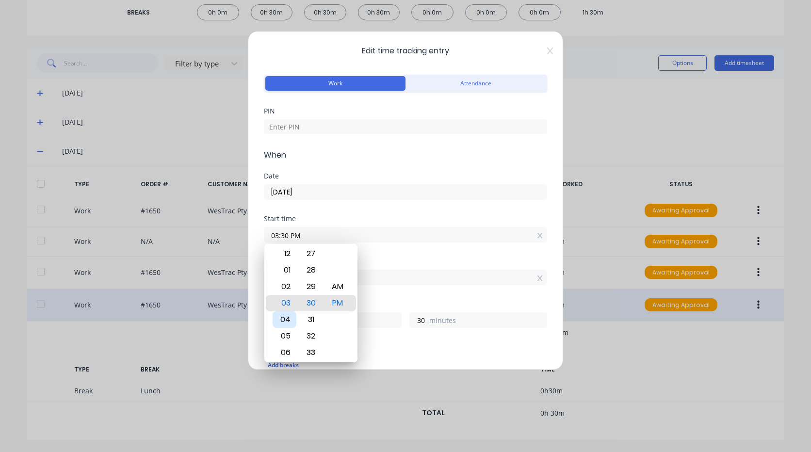
drag, startPoint x: 285, startPoint y: 321, endPoint x: 307, endPoint y: 316, distance: 21.8
click at [286, 321] on div "04" at bounding box center [285, 320] width 24 height 17
type input "04:30 PM"
type input "0"
type input "04:25 PM"
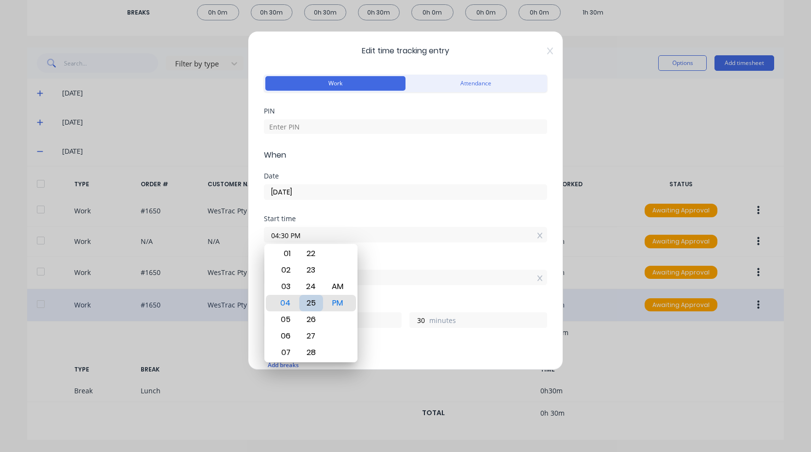
type input "35"
type input "04:28 PM"
type input "32"
type input "04:24 PM"
type input "36"
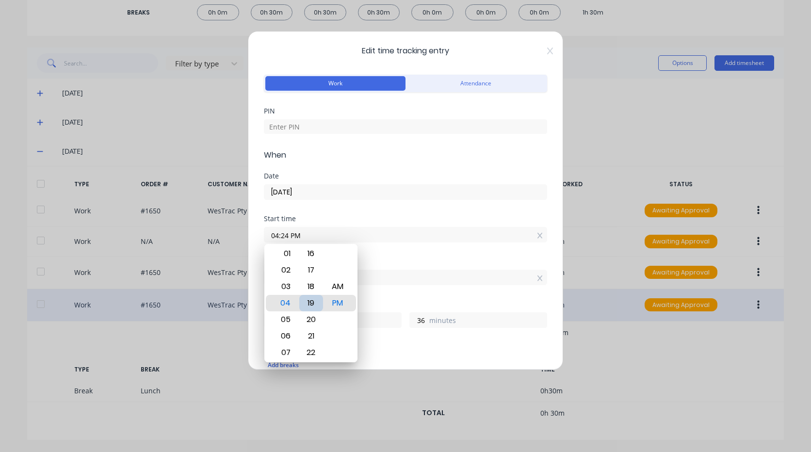
type input "04:19 PM"
type input "41"
type input "04:14 PM"
type input "46"
type input "04:09 PM"
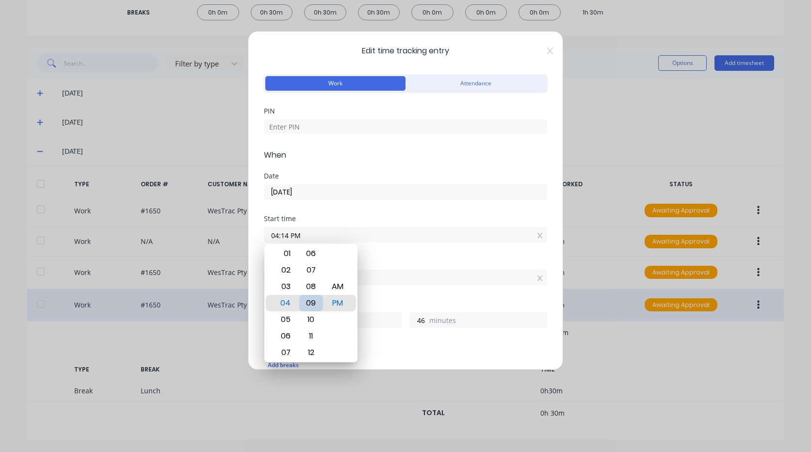
type input "51"
type input "04:04 PM"
type input "56"
type input "04:00 PM"
type input "1"
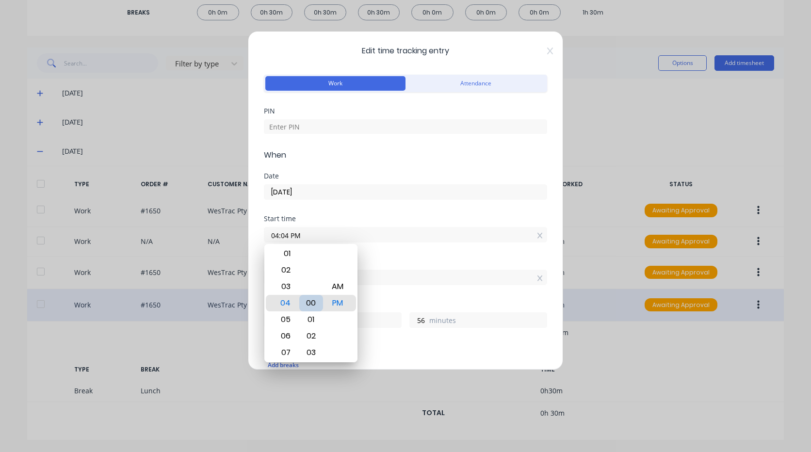
type input "0"
click at [391, 291] on div "Finish time 05:00 PM" at bounding box center [405, 279] width 283 height 43
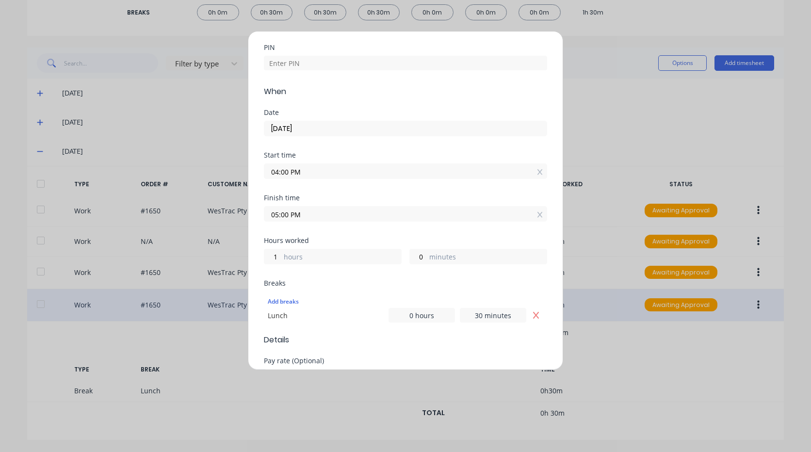
scroll to position [146, 0]
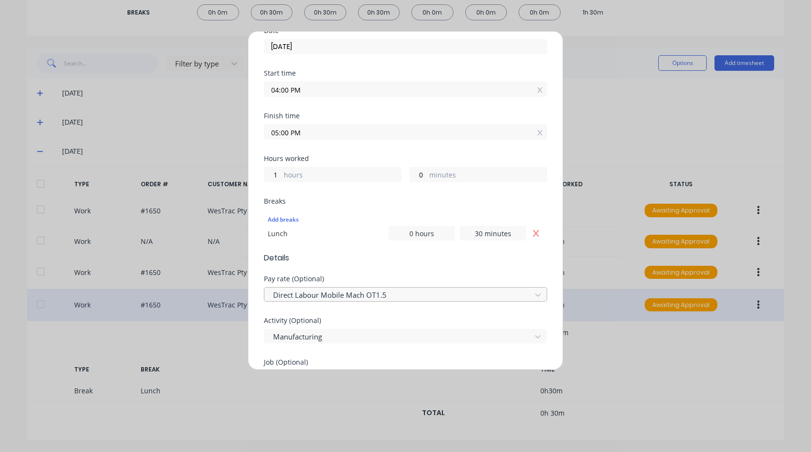
click at [386, 295] on div at bounding box center [399, 295] width 254 height 12
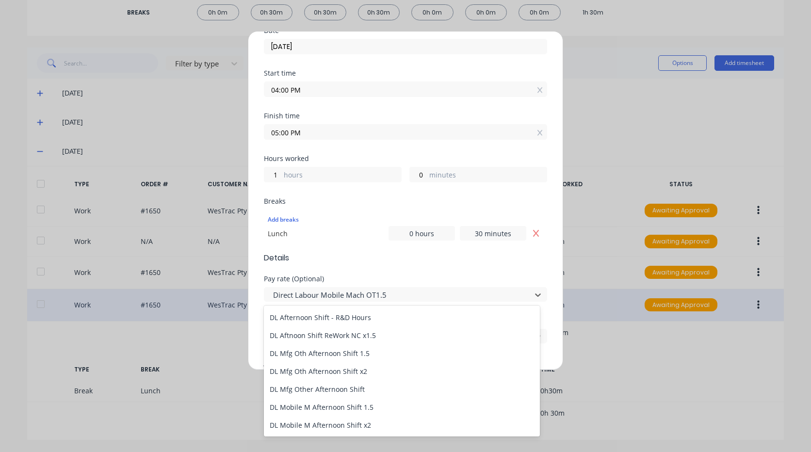
scroll to position [679, 0]
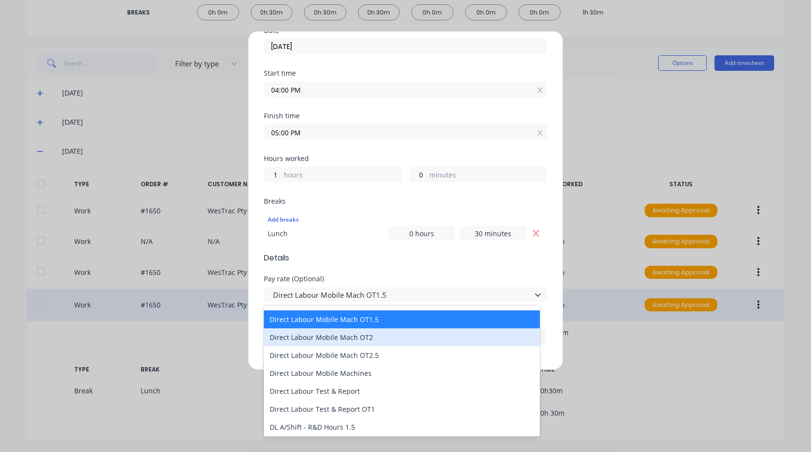
click at [364, 345] on div "Direct Labour Mobile Mach OT2" at bounding box center [402, 338] width 276 height 18
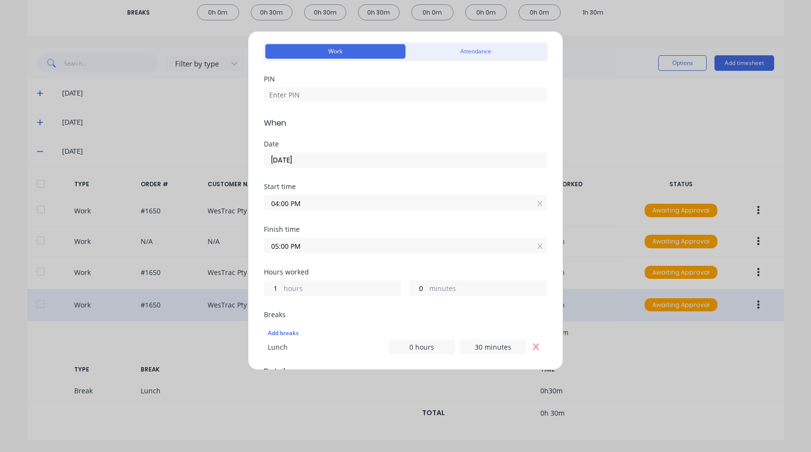
scroll to position [0, 0]
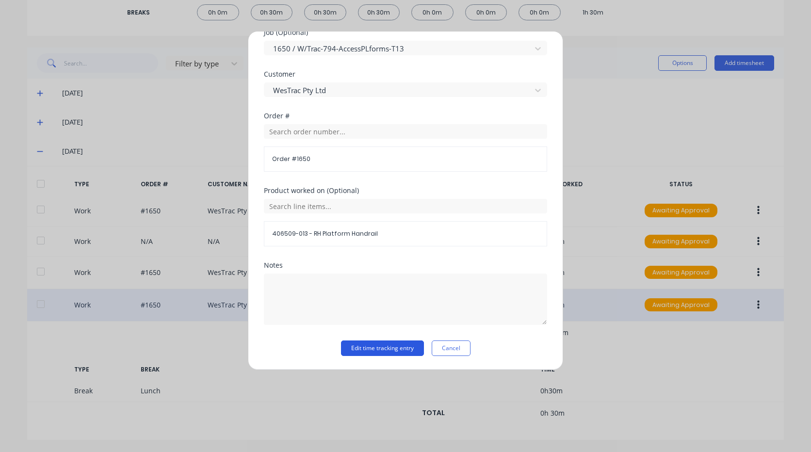
click at [370, 346] on button "Edit time tracking entry" at bounding box center [382, 349] width 83 height 16
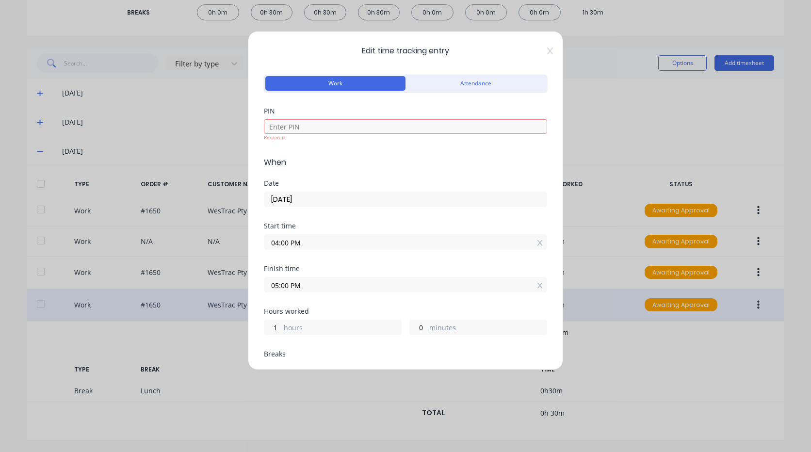
click at [376, 135] on div "Required" at bounding box center [405, 137] width 283 height 7
click at [377, 131] on input at bounding box center [405, 126] width 283 height 15
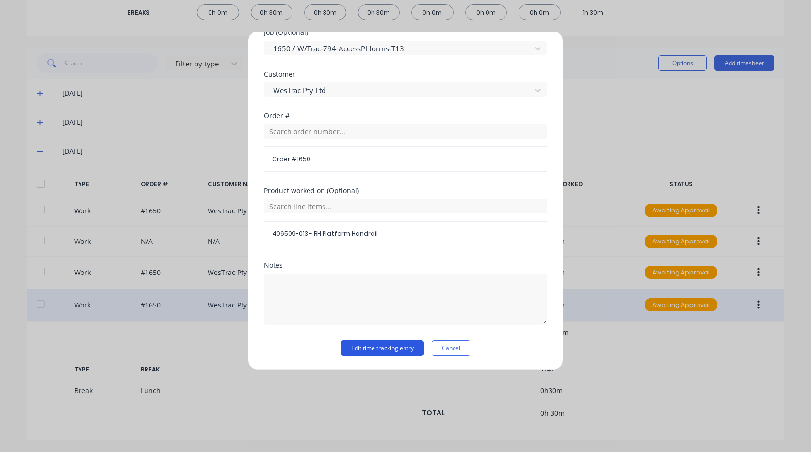
type input "9576"
click at [388, 344] on button "Edit time tracking entry" at bounding box center [382, 349] width 83 height 16
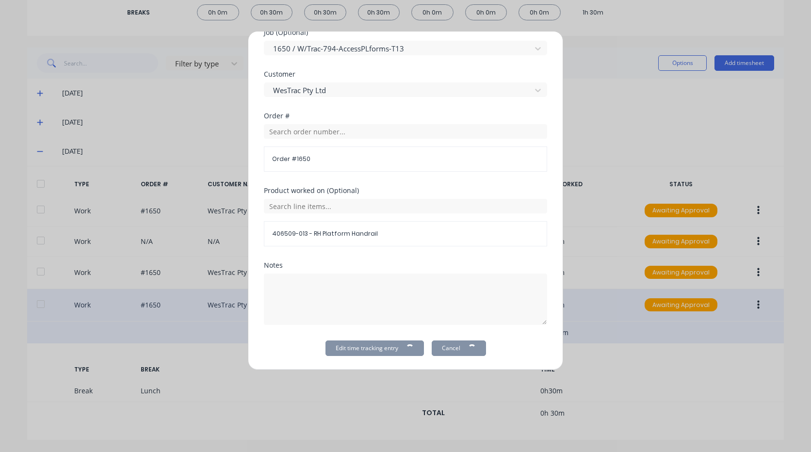
click at [389, 339] on div "TOTAL 10h 30m" at bounding box center [405, 333] width 757 height 22
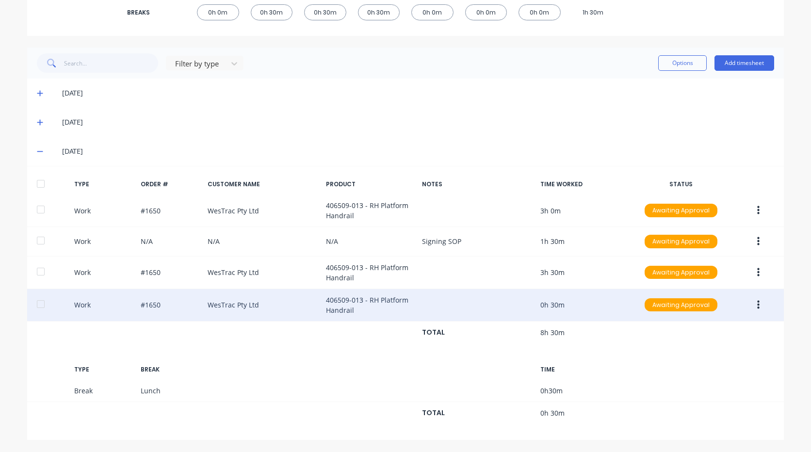
click at [554, 311] on div "Work #1650 WesTrac Pty Ltd 406509-013 - RH Platform Handrail 0h 30m Awaiting Ap…" at bounding box center [405, 305] width 757 height 33
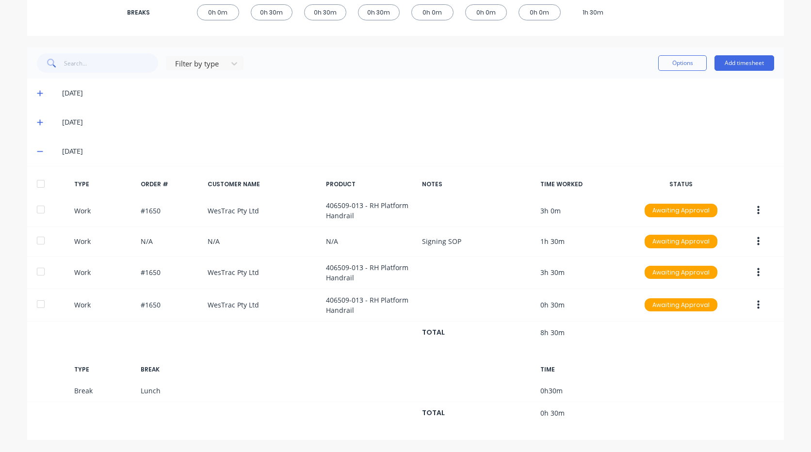
click at [757, 305] on button "button" at bounding box center [758, 305] width 23 height 17
click at [735, 287] on div "Edit" at bounding box center [724, 288] width 75 height 14
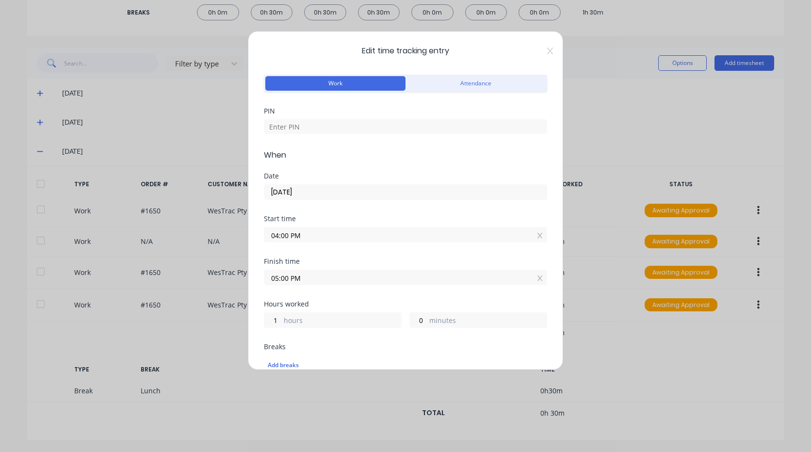
drag, startPoint x: 636, startPoint y: 305, endPoint x: 614, endPoint y: 290, distance: 26.9
click at [633, 305] on div "Edit time tracking entry Work Attendance PIN When Date [DATE] Start time 04:00 …" at bounding box center [405, 226] width 811 height 452
click at [440, 210] on form "Work Attendance PIN When Date [DATE] Start time 04:00 PM Finish time 05:00 PM H…" at bounding box center [405, 452] width 283 height 760
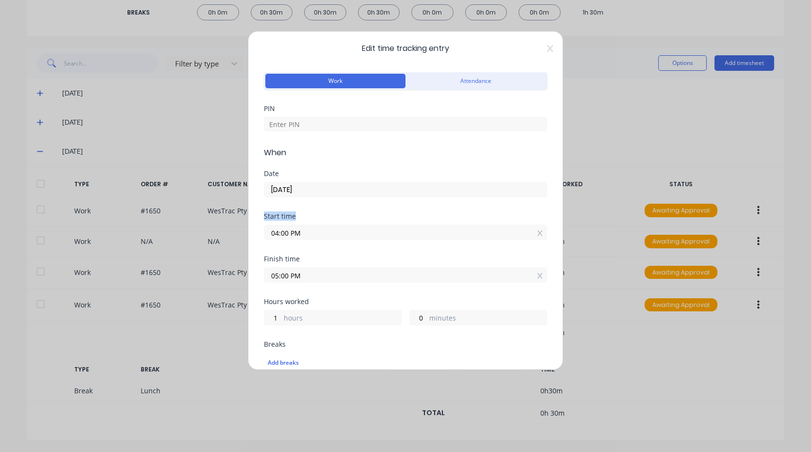
scroll to position [0, 0]
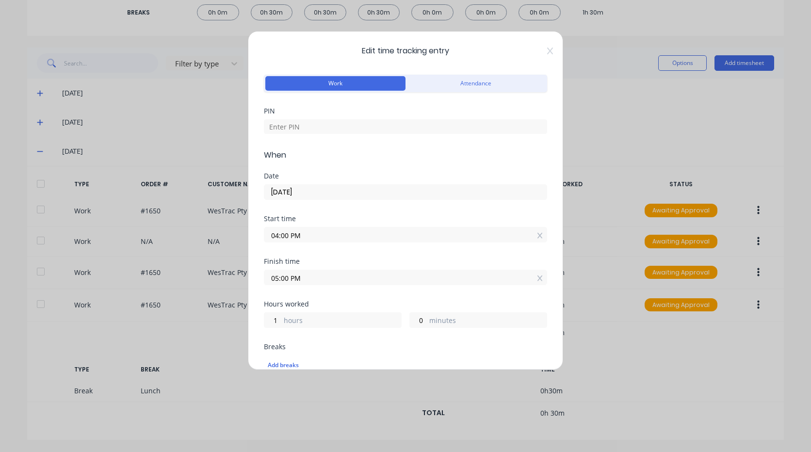
click at [407, 231] on input "04:00 PM" at bounding box center [405, 235] width 282 height 15
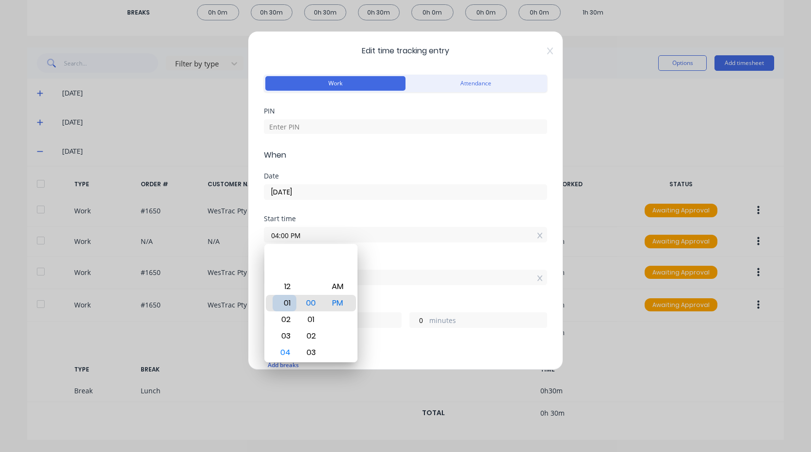
type input "01:00 PM"
type input "4"
type input "12:00 PM"
type input "5"
type input "12:20 PM"
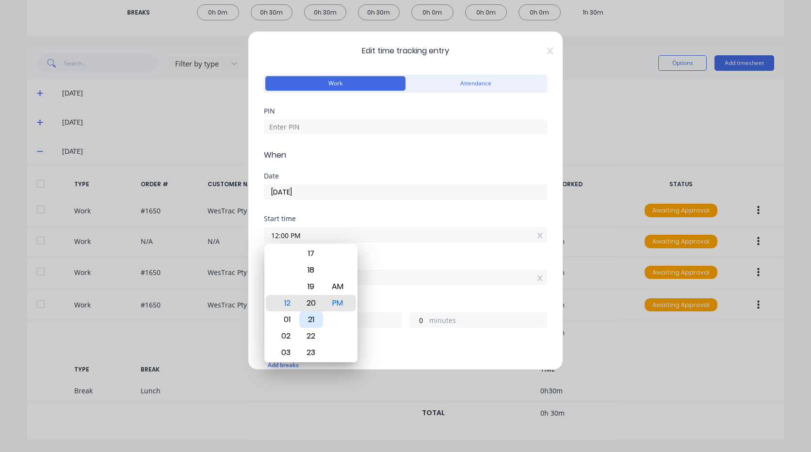
type input "4"
type input "40"
type input "12:24 PM"
type input "36"
type input "12:31 PM"
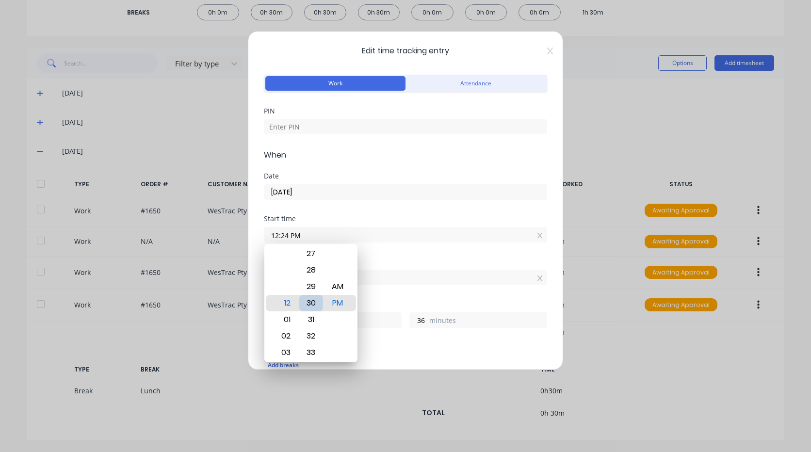
type input "29"
type input "12:30 PM"
type input "30"
click at [397, 297] on div "Finish time 05:00 PM" at bounding box center [405, 279] width 283 height 43
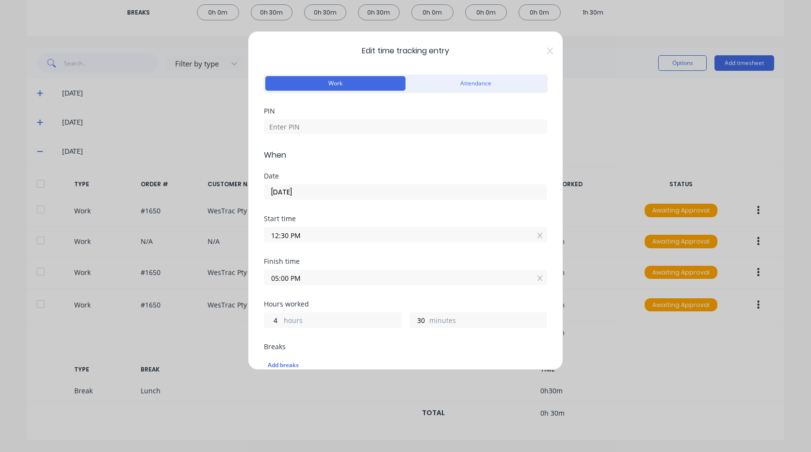
click at [386, 270] on label "05:00 PM" at bounding box center [405, 278] width 283 height 16
click at [386, 270] on input "05:00 PM" at bounding box center [405, 277] width 282 height 15
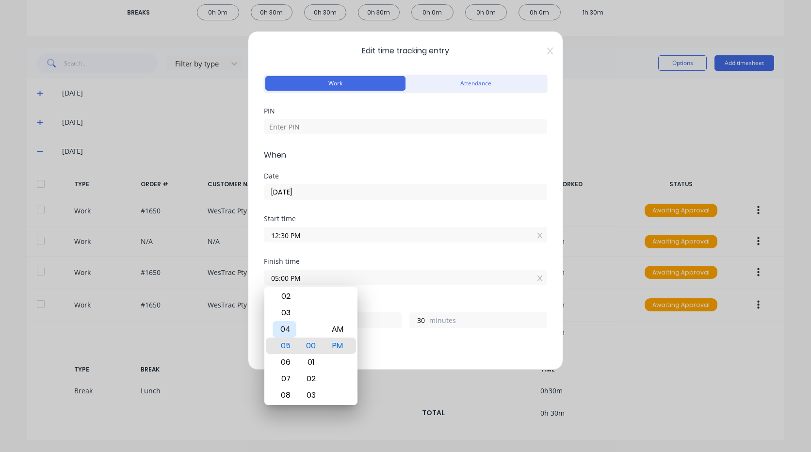
click at [290, 327] on div "04" at bounding box center [285, 329] width 24 height 17
type input "04:00 PM"
type input "3"
click at [414, 300] on div "Finish time 04:00 PM" at bounding box center [405, 279] width 283 height 43
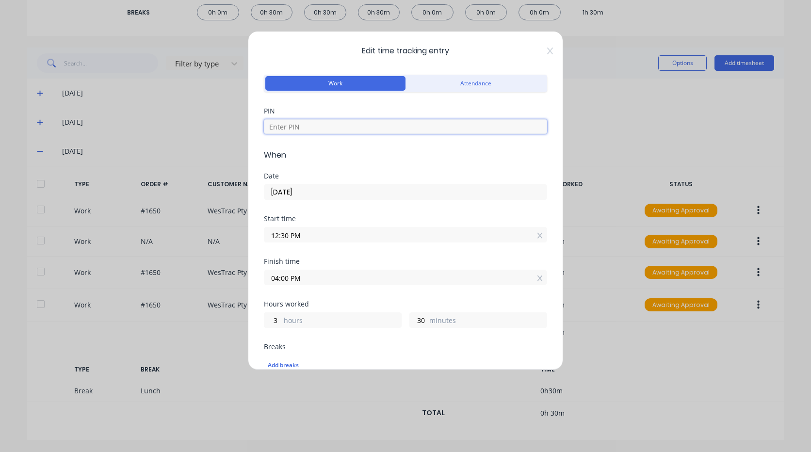
click at [359, 130] on input at bounding box center [405, 126] width 283 height 15
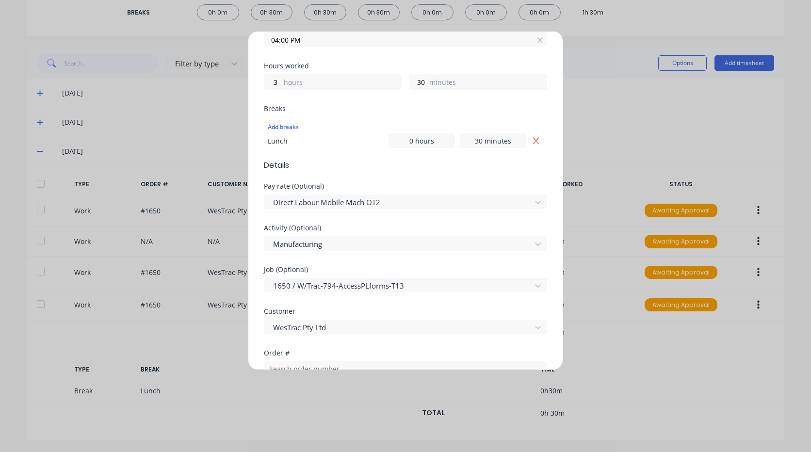
scroll to position [243, 0]
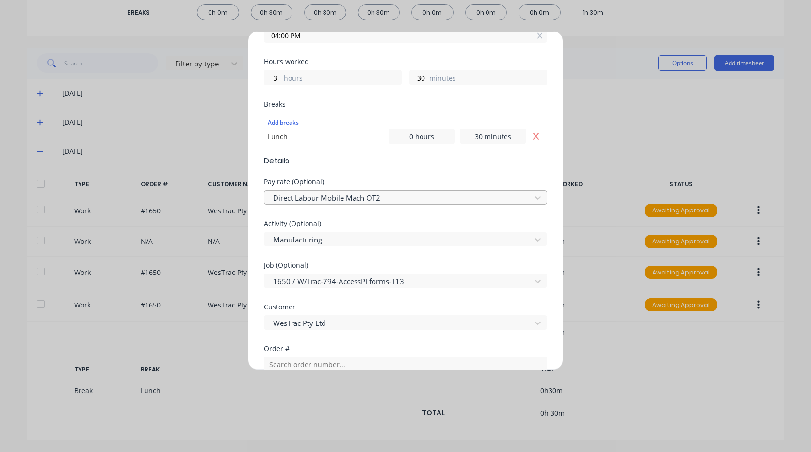
type input "9576"
click at [404, 191] on div "Direct Labour Mobile Mach OT2" at bounding box center [399, 198] width 260 height 15
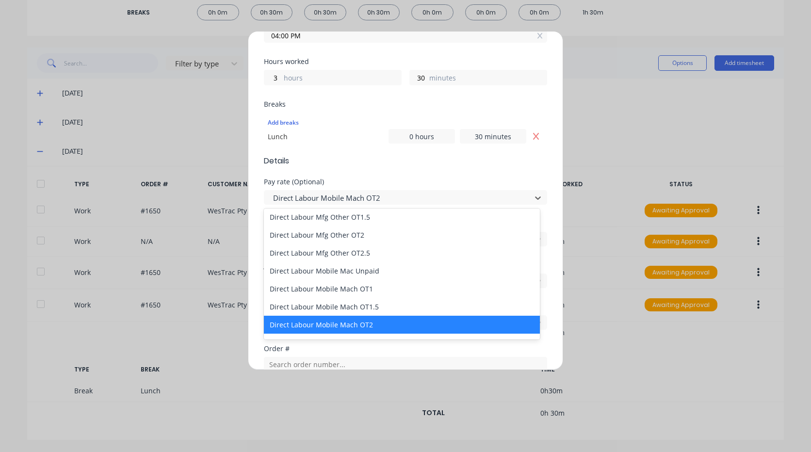
scroll to position [631, 0]
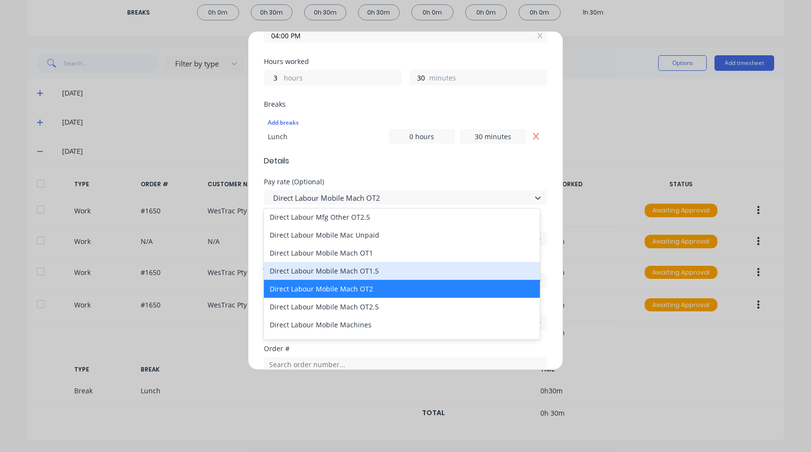
click at [379, 267] on div "Direct Labour Mobile Mach OT1.5" at bounding box center [402, 271] width 276 height 18
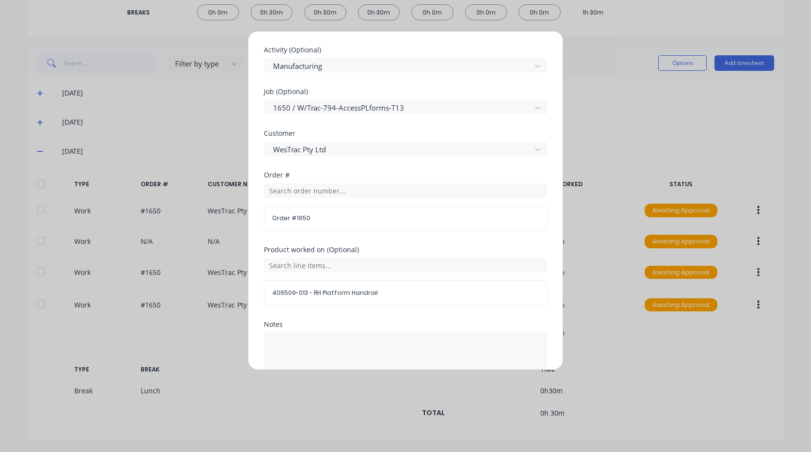
scroll to position [476, 0]
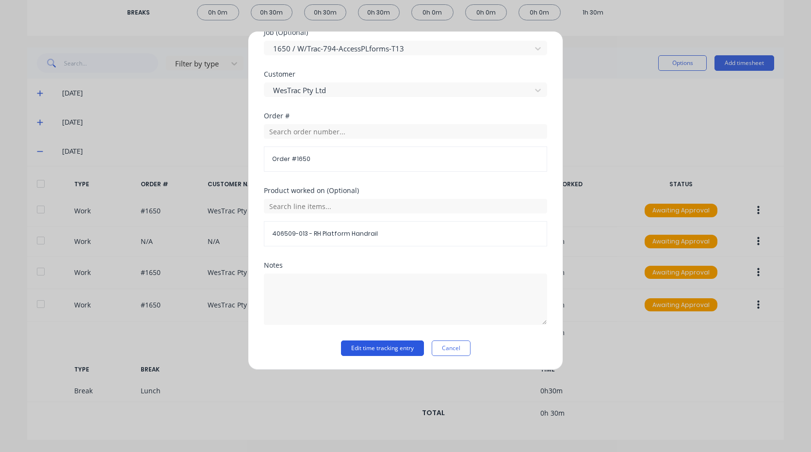
click at [384, 352] on button "Edit time tracking entry" at bounding box center [382, 349] width 83 height 16
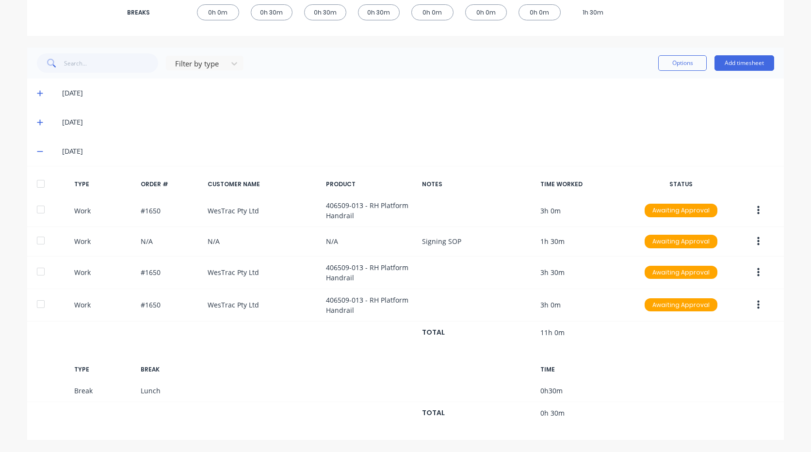
click at [757, 303] on button "button" at bounding box center [758, 305] width 23 height 17
click at [723, 305] on div "Duplicate" at bounding box center [724, 307] width 75 height 14
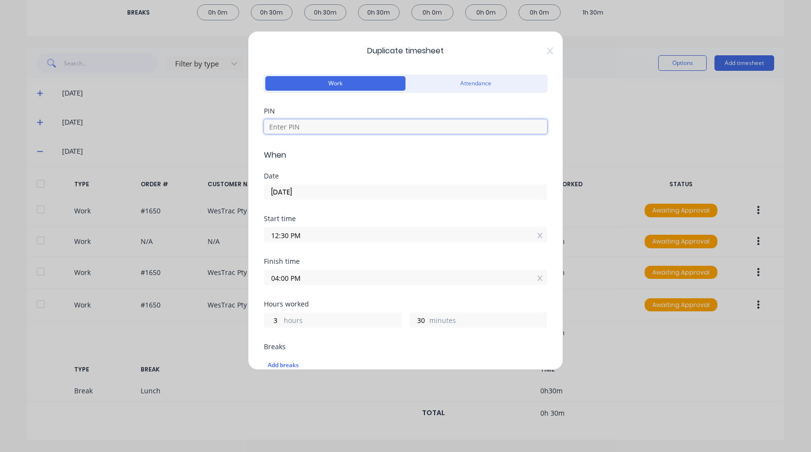
click at [341, 128] on input at bounding box center [405, 126] width 283 height 15
type input "9576"
click at [339, 231] on input "12:30 PM" at bounding box center [405, 235] width 282 height 15
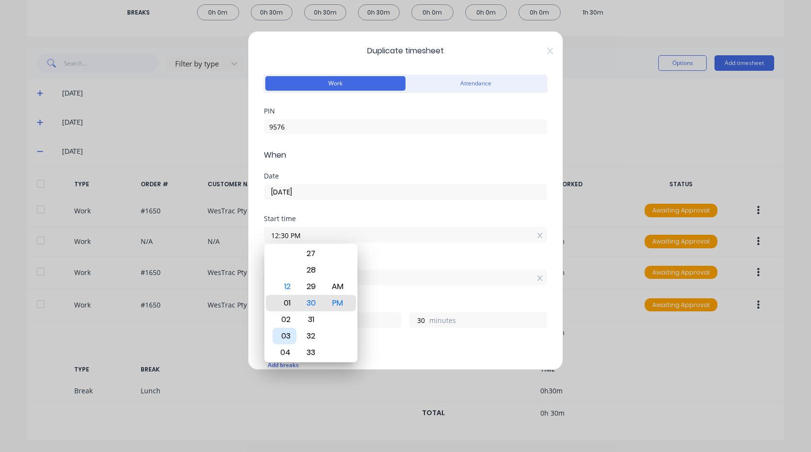
type input "01:30 PM"
type input "2"
click at [284, 349] on div "04" at bounding box center [285, 353] width 24 height 17
type input "04:30 PM"
type input "23"
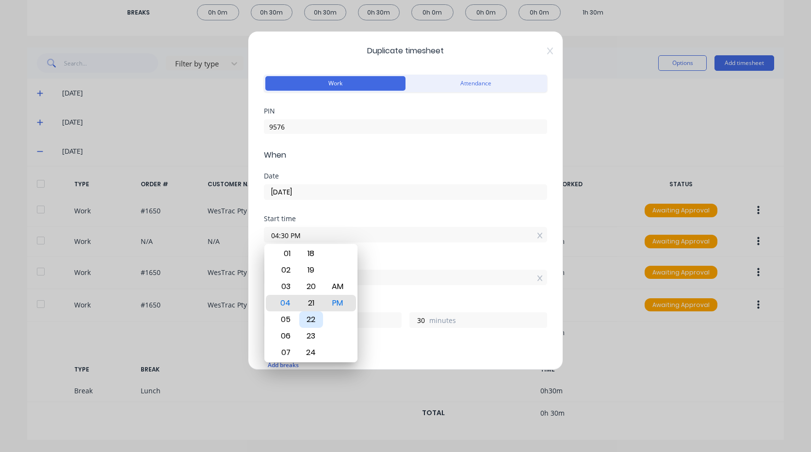
type input "04:21 PM"
type input "39"
type input "04:17 PM"
type input "43"
type input "04:12 PM"
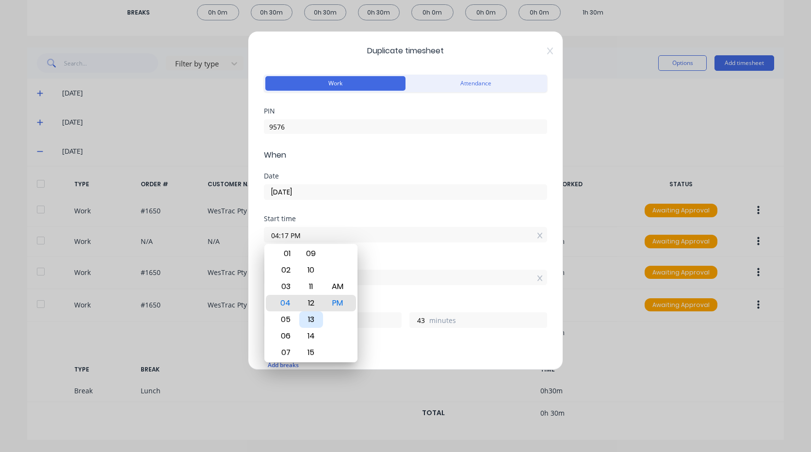
type input "48"
type input "04:07 PM"
type input "53"
type input "04:02 PM"
type input "58"
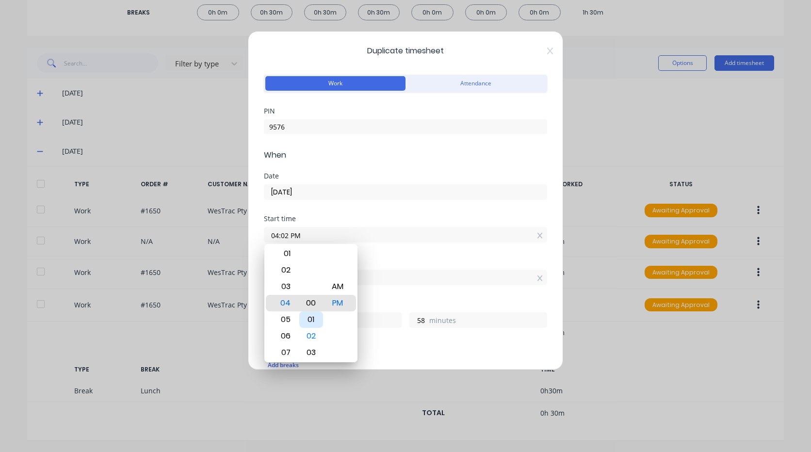
type input "04:00 PM"
type input "0"
click at [389, 291] on div "Finish time 04:00 PM" at bounding box center [405, 279] width 283 height 43
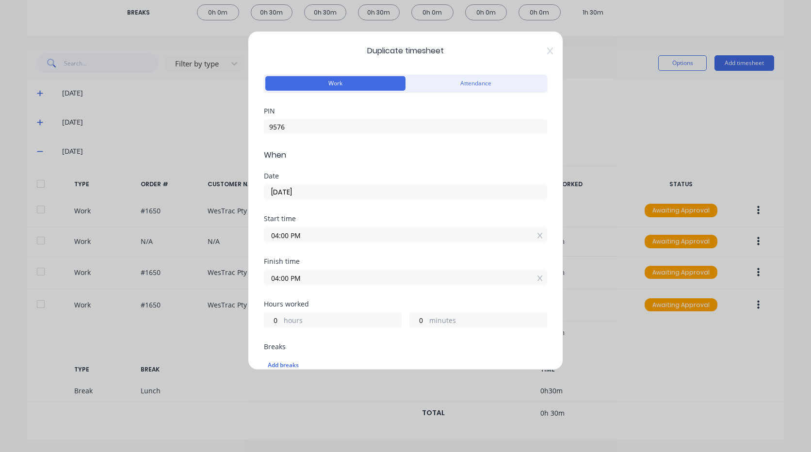
click at [375, 257] on div "Start time 04:00 PM" at bounding box center [405, 236] width 283 height 43
click at [376, 274] on input "04:00 PM" at bounding box center [405, 277] width 282 height 15
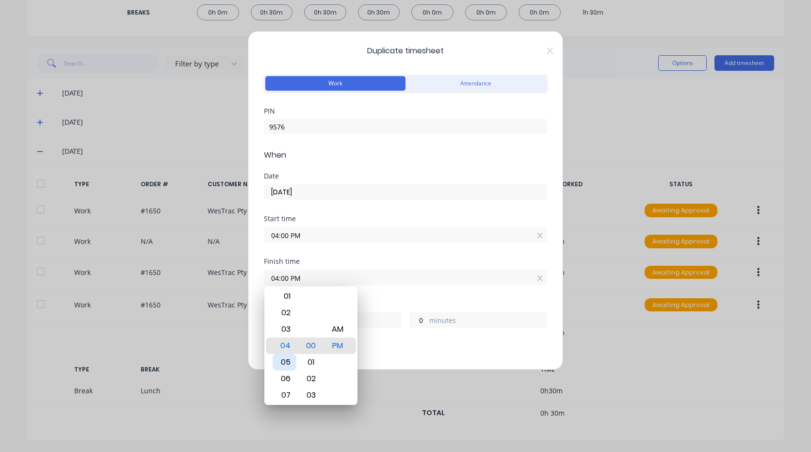
click at [293, 360] on div "05" at bounding box center [285, 362] width 24 height 17
type input "05:00 PM"
type input "1"
click at [449, 308] on div "Hours worked 1 hours 0 minutes" at bounding box center [405, 314] width 283 height 27
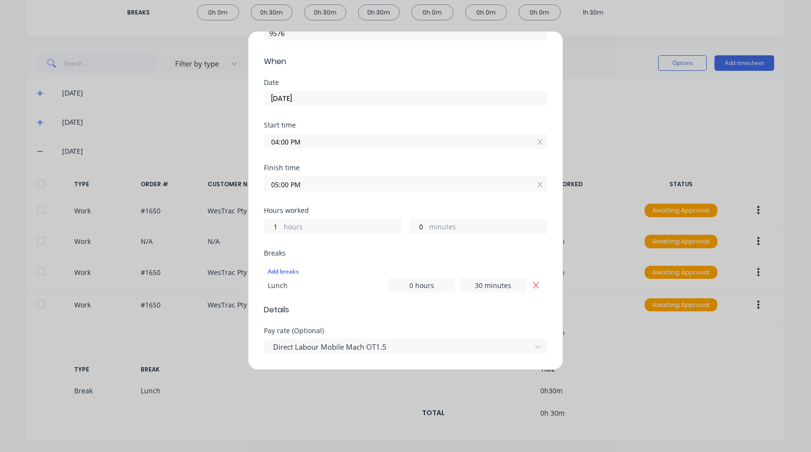
scroll to position [146, 0]
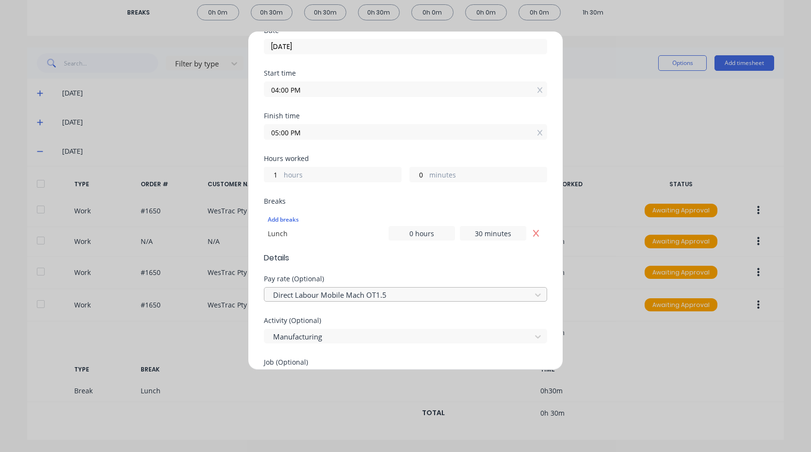
click at [444, 296] on div at bounding box center [399, 295] width 254 height 12
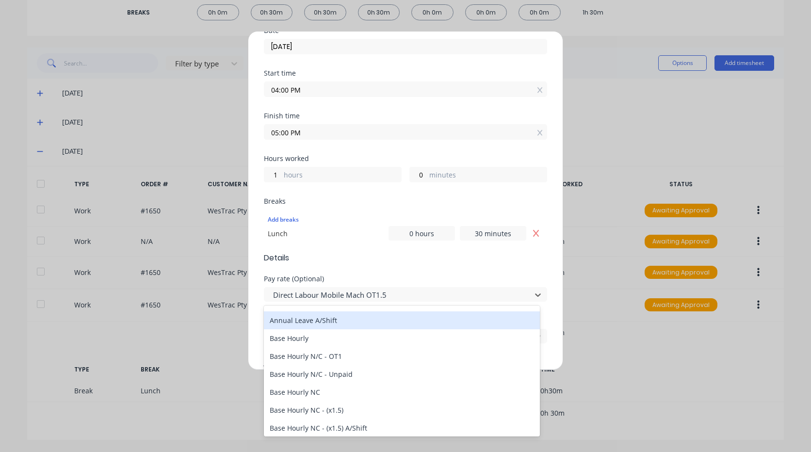
scroll to position [97, 0]
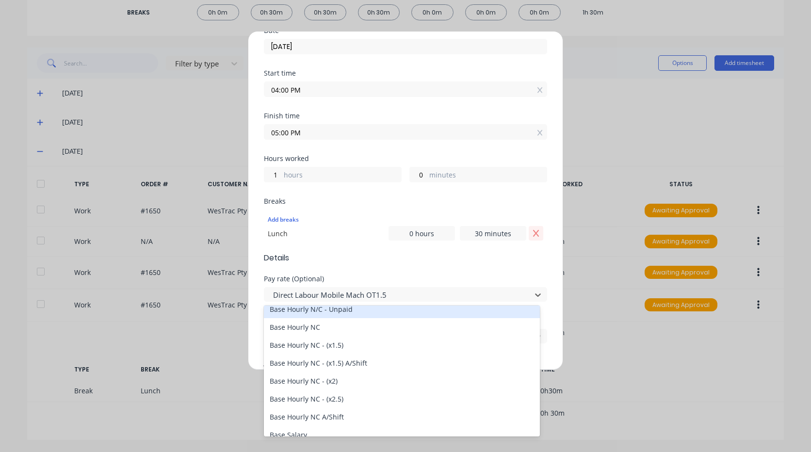
click at [533, 234] on icon "Remove Lunch" at bounding box center [536, 233] width 6 height 7
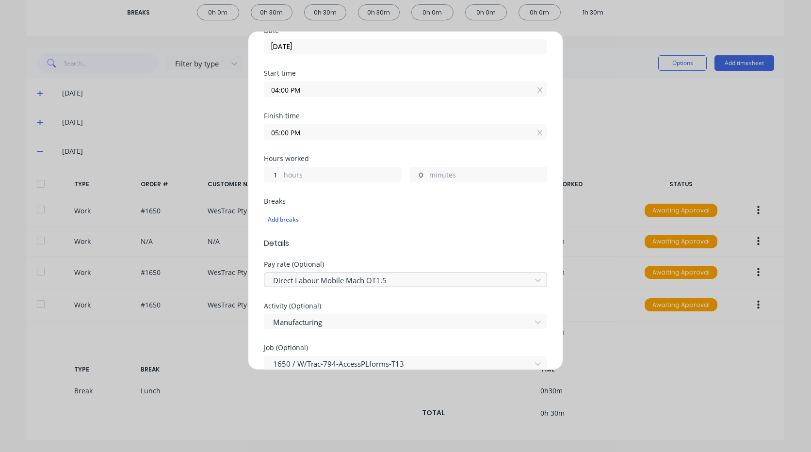
click at [440, 279] on div at bounding box center [399, 281] width 254 height 12
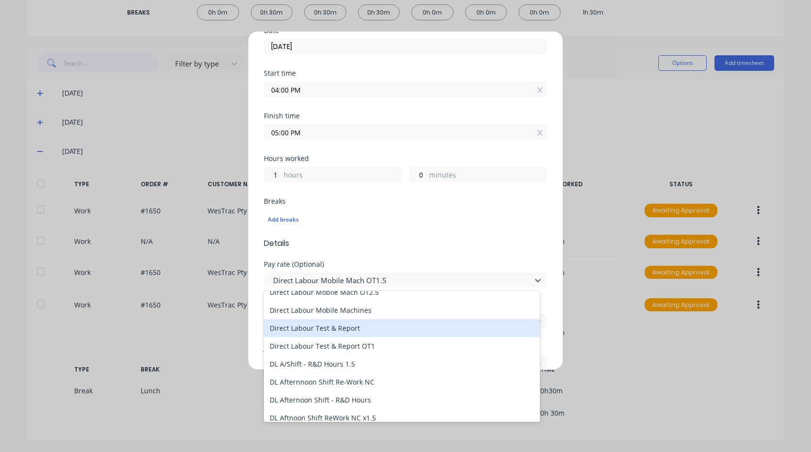
scroll to position [631, 0]
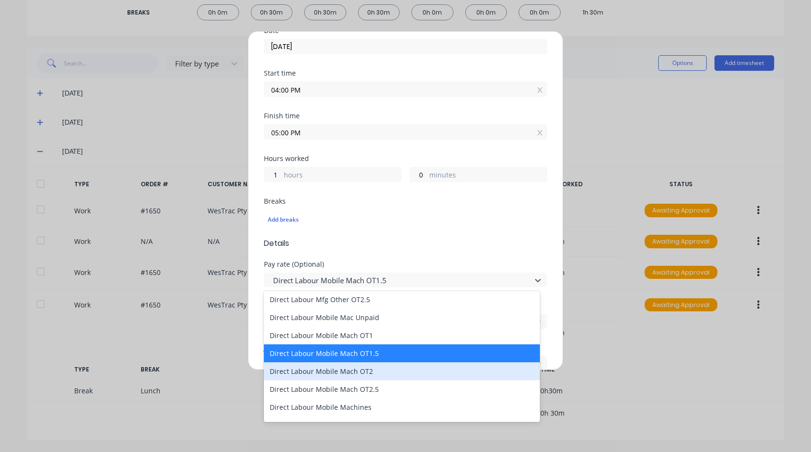
click at [392, 368] on div "Direct Labour Mobile Mach OT2" at bounding box center [402, 372] width 276 height 18
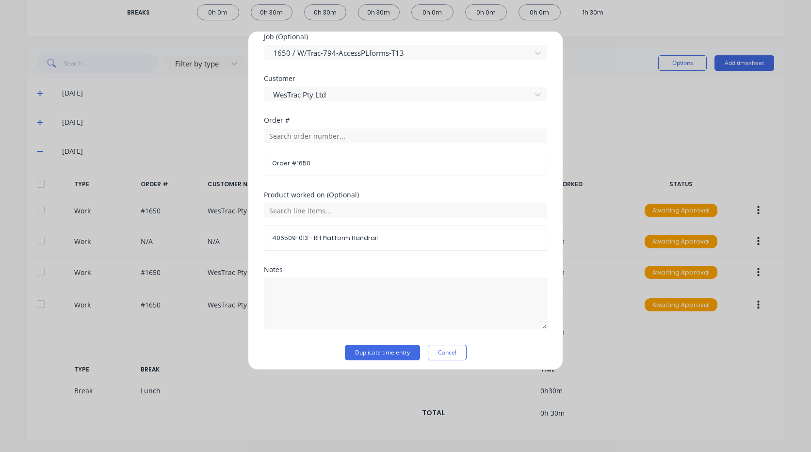
scroll to position [461, 0]
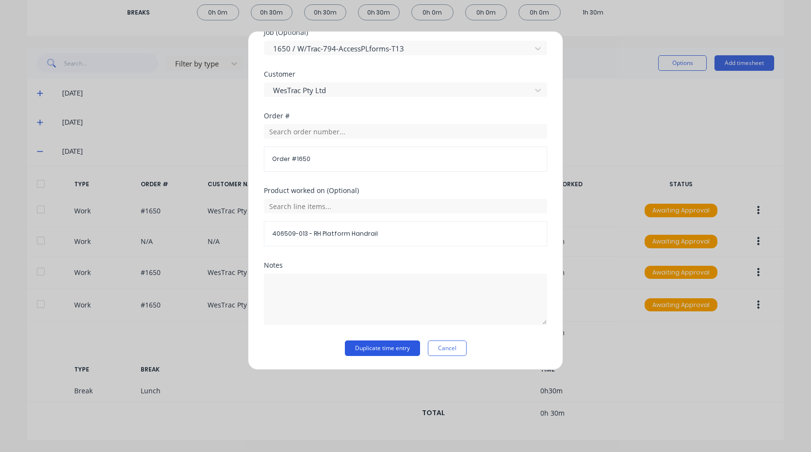
click at [407, 348] on button "Duplicate time entry" at bounding box center [382, 349] width 75 height 16
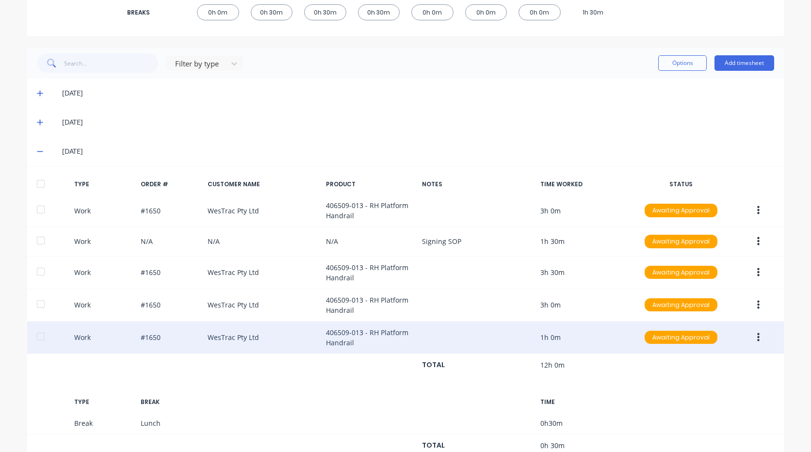
scroll to position [0, 0]
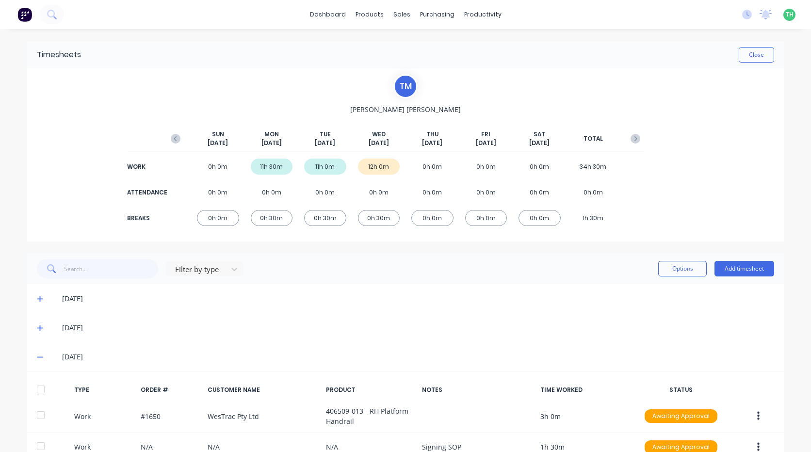
click at [270, 147] on span "[DATE]" at bounding box center [272, 143] width 20 height 9
click at [37, 300] on icon at bounding box center [40, 299] width 6 height 7
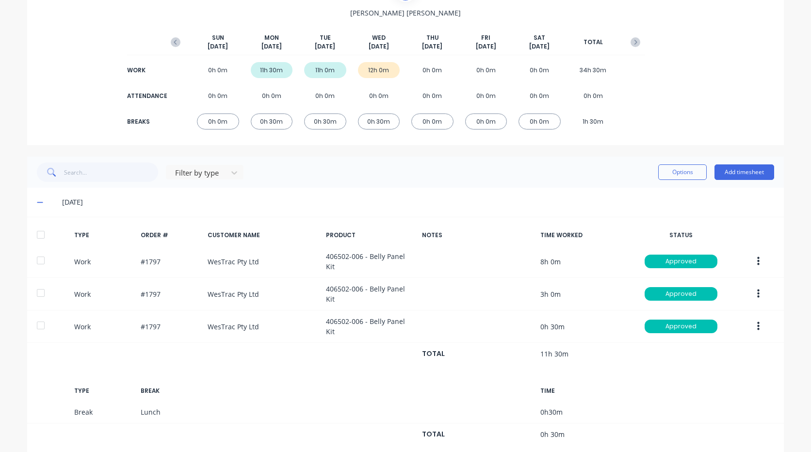
scroll to position [97, 0]
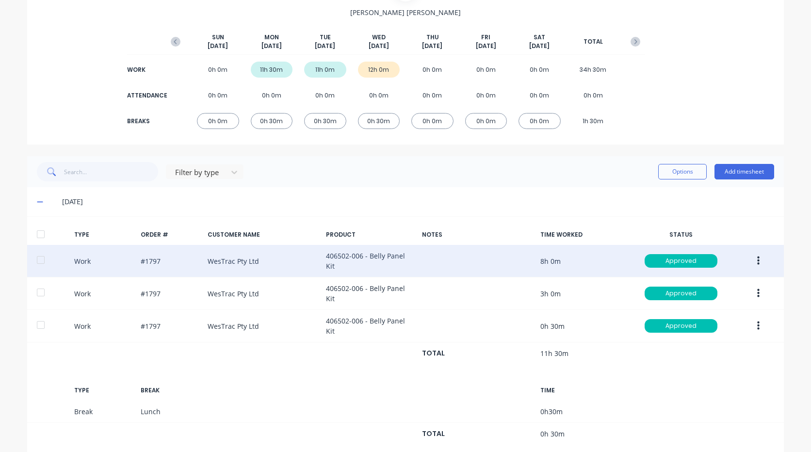
click at [758, 256] on icon "button" at bounding box center [759, 261] width 2 height 11
click at [711, 245] on div "Edit" at bounding box center [724, 244] width 75 height 14
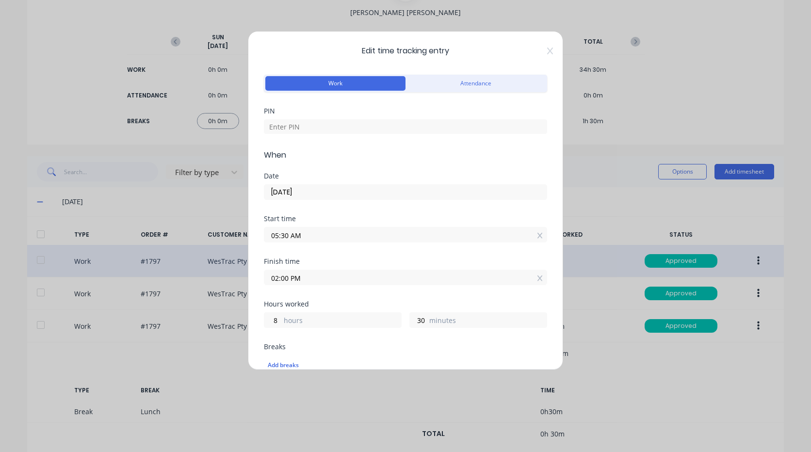
click at [548, 50] on div "Edit time tracking entry Work Attendance PIN When Date [DATE] Start time 05:30 …" at bounding box center [405, 200] width 315 height 339
click at [547, 51] on icon at bounding box center [550, 51] width 6 height 8
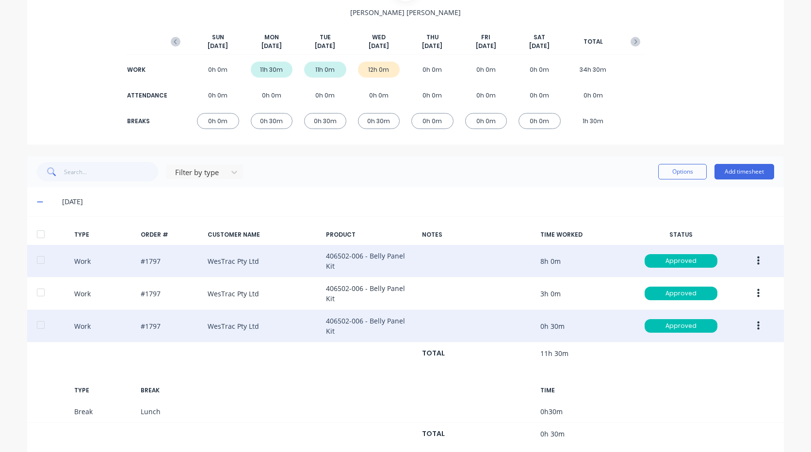
click at [750, 317] on button "button" at bounding box center [758, 325] width 23 height 17
click at [734, 302] on div "Edit" at bounding box center [724, 309] width 75 height 14
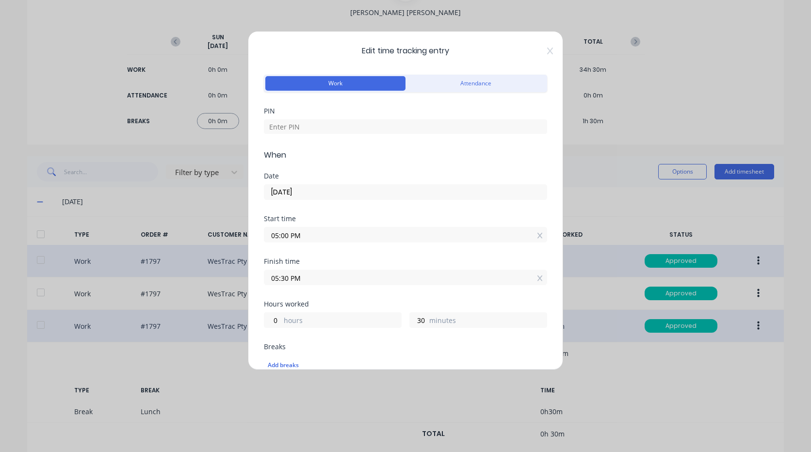
click at [547, 51] on div "Edit time tracking entry Work Attendance PIN When Date [DATE] Start time 05:00 …" at bounding box center [405, 200] width 315 height 339
click at [547, 52] on icon at bounding box center [550, 51] width 6 height 8
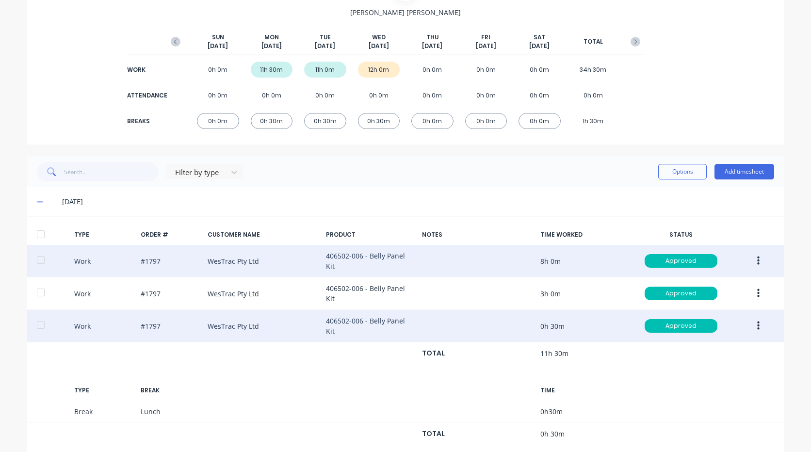
click at [39, 203] on icon at bounding box center [40, 201] width 6 height 7
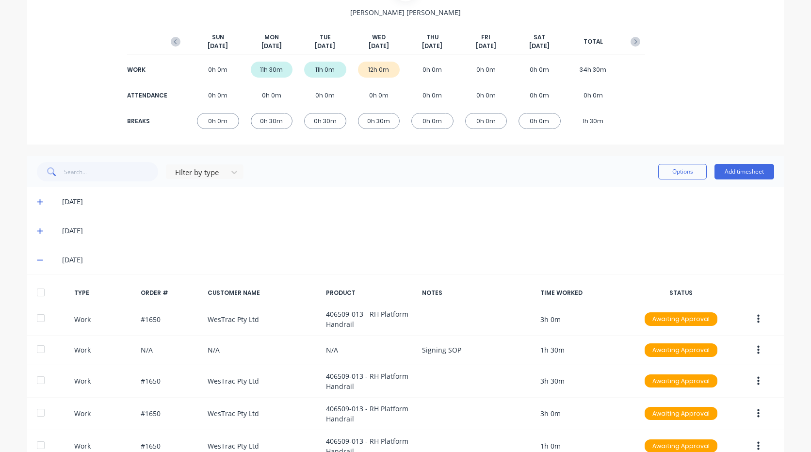
click at [37, 262] on icon at bounding box center [40, 260] width 6 height 7
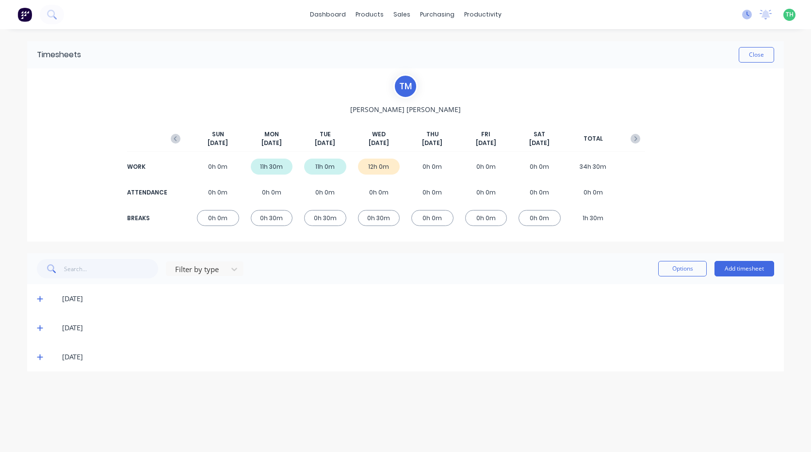
click at [751, 16] on icon at bounding box center [748, 15] width 10 height 10
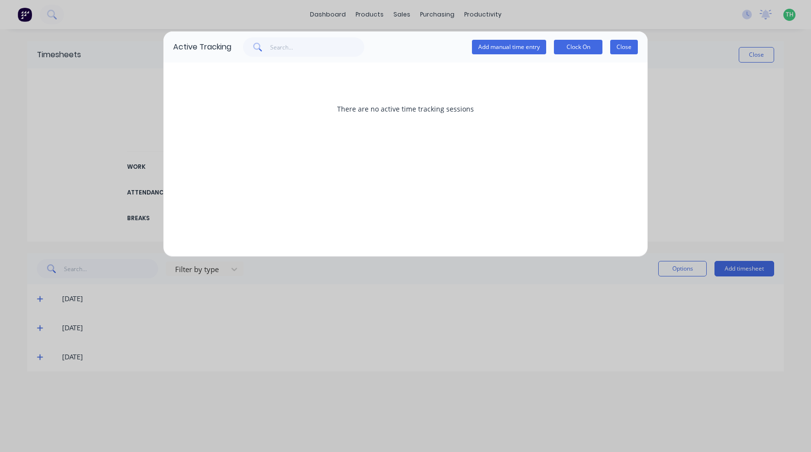
click at [629, 41] on button "Close" at bounding box center [625, 47] width 28 height 15
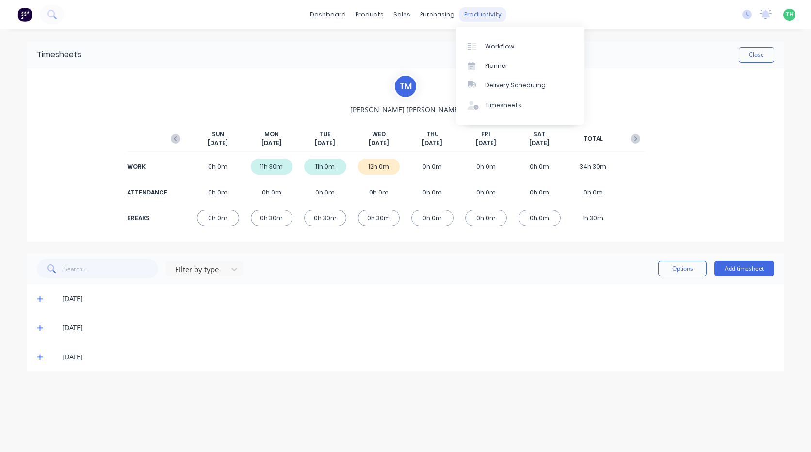
click at [469, 9] on div "productivity" at bounding box center [483, 14] width 47 height 15
click at [502, 104] on div "Timesheets" at bounding box center [503, 105] width 36 height 9
click at [502, 102] on div "Timesheets" at bounding box center [503, 105] width 36 height 9
click at [28, 15] on img at bounding box center [24, 14] width 15 height 15
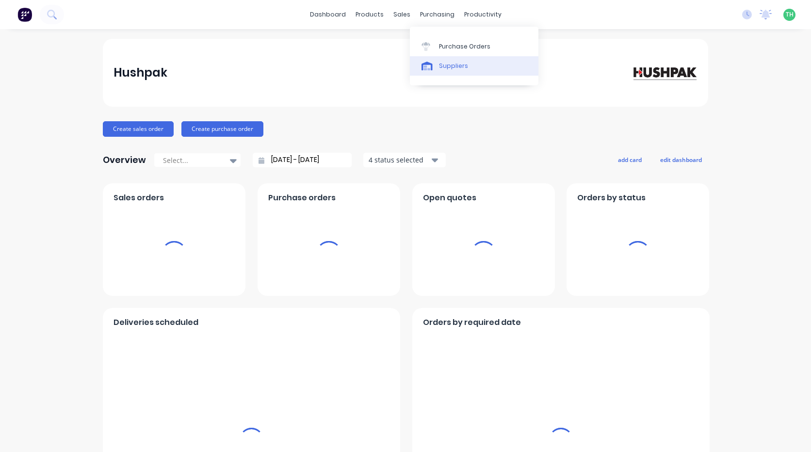
click at [470, 17] on div "productivity" at bounding box center [483, 14] width 47 height 15
click at [474, 3] on div "dashboard products sales purchasing productivity dashboard products Product Cat…" at bounding box center [405, 14] width 811 height 29
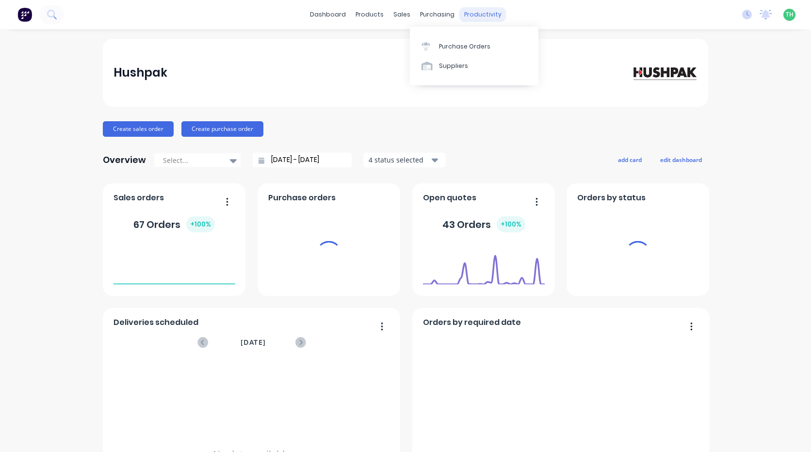
click at [475, 11] on div "productivity" at bounding box center [483, 14] width 47 height 15
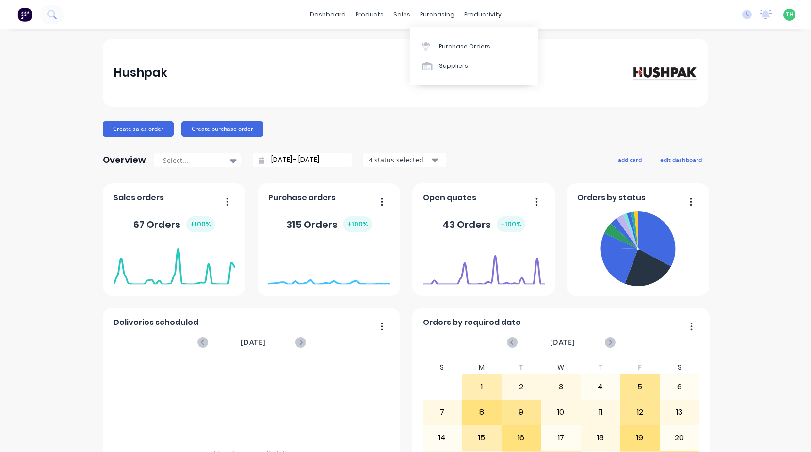
click at [601, 37] on div "dashboard products sales purchasing productivity dashboard products Product Cat…" at bounding box center [405, 226] width 811 height 452
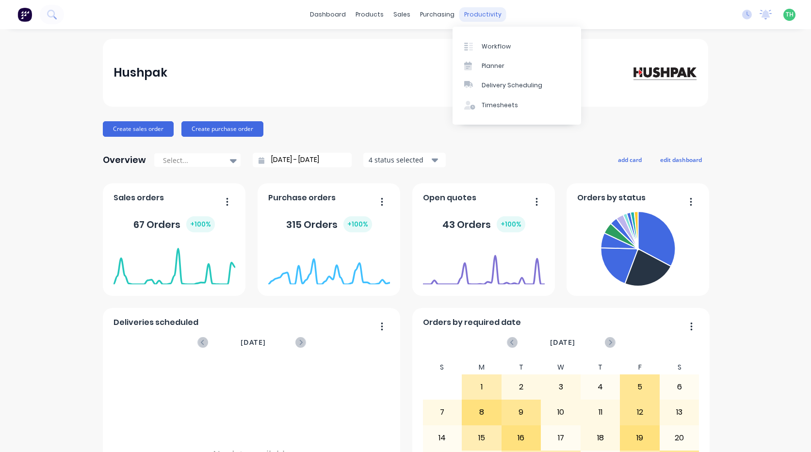
click at [488, 17] on div "productivity" at bounding box center [483, 14] width 47 height 15
click at [493, 101] on div "Timesheets" at bounding box center [500, 105] width 36 height 9
